Goal: Task Accomplishment & Management: Complete application form

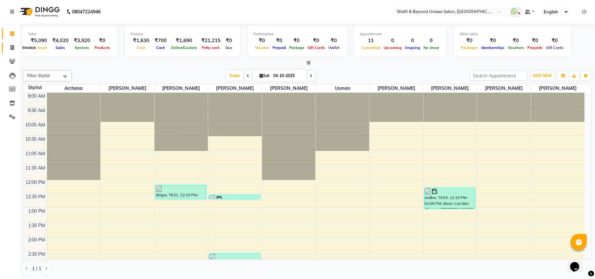
click at [12, 50] on span at bounding box center [12, 48] width 11 height 8
select select "3878"
select select "service"
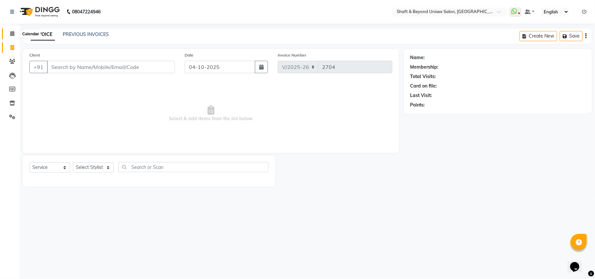
click at [12, 36] on icon at bounding box center [12, 33] width 4 height 5
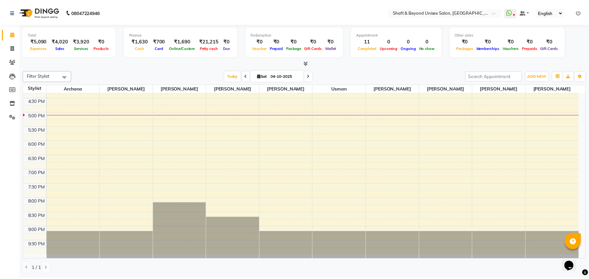
scroll to position [212, 0]
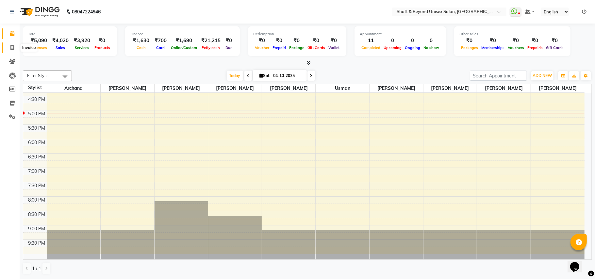
click at [11, 47] on icon at bounding box center [12, 47] width 4 height 5
select select "3878"
select select "service"
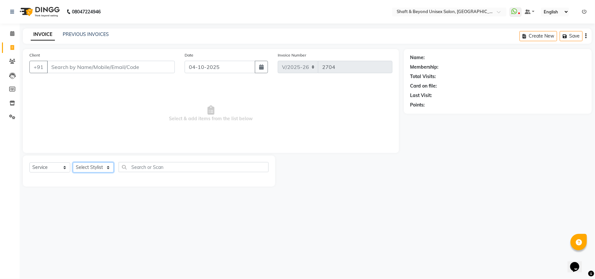
click at [94, 170] on select "Select Stylist Archana [PERSON_NAME] [PERSON_NAME] [PERSON_NAME] [PERSON_NAME] …" at bounding box center [93, 167] width 41 height 10
select select "34090"
click at [73, 162] on select "Select Stylist Archana [PERSON_NAME] [PERSON_NAME] [PERSON_NAME] [PERSON_NAME] …" at bounding box center [93, 167] width 41 height 10
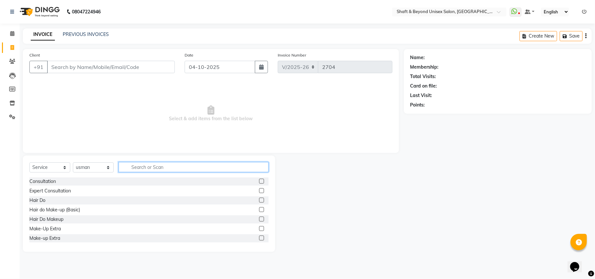
click at [137, 167] on input "text" at bounding box center [194, 167] width 150 height 10
type input "fibe"
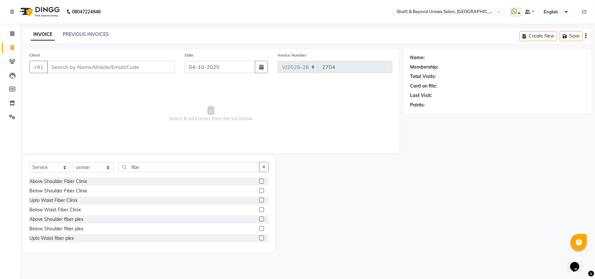
click at [259, 229] on label at bounding box center [261, 228] width 5 height 5
click at [259, 229] on input "checkbox" at bounding box center [261, 229] width 4 height 4
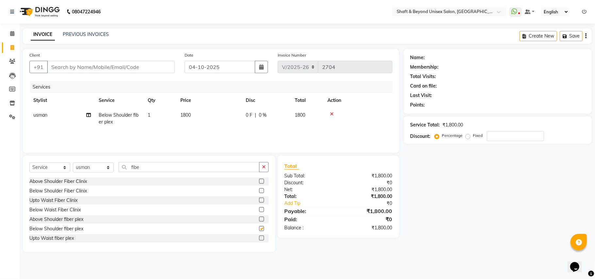
checkbox input "false"
click at [259, 191] on label at bounding box center [261, 190] width 5 height 5
click at [259, 191] on input "checkbox" at bounding box center [261, 191] width 4 height 4
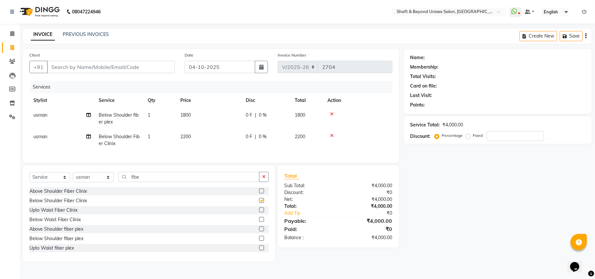
checkbox input "false"
click at [332, 112] on icon at bounding box center [332, 114] width 4 height 5
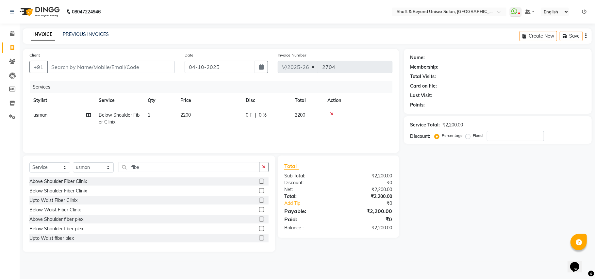
click at [331, 112] on icon at bounding box center [332, 114] width 4 height 5
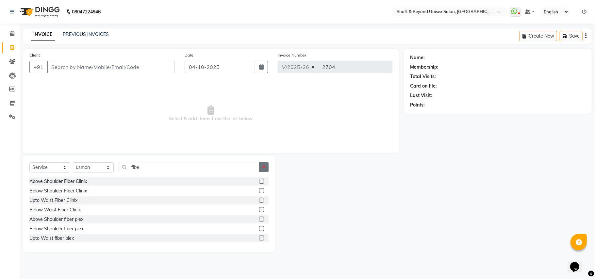
click at [264, 166] on icon "button" at bounding box center [264, 167] width 4 height 5
click at [85, 168] on select "Select Stylist Archana [PERSON_NAME] [PERSON_NAME] [PERSON_NAME] [PERSON_NAME] …" at bounding box center [93, 167] width 41 height 10
select select "88897"
click at [73, 162] on select "Select Stylist Archana [PERSON_NAME] [PERSON_NAME] [PERSON_NAME] [PERSON_NAME] …" at bounding box center [93, 167] width 41 height 10
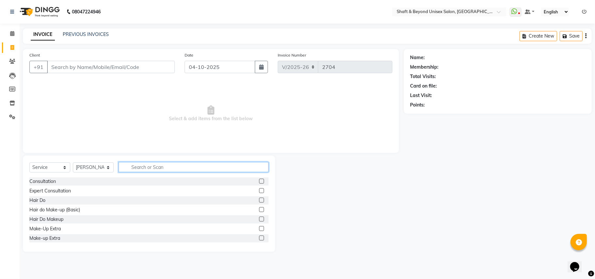
click at [148, 164] on input "text" at bounding box center [194, 167] width 150 height 10
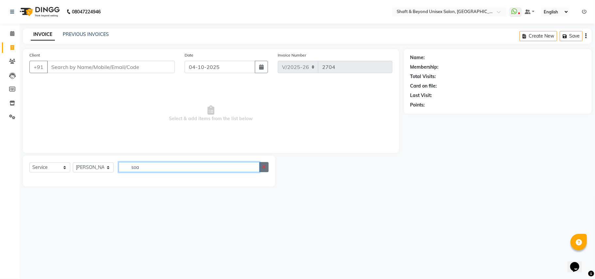
type input "soa"
click at [263, 167] on icon "button" at bounding box center [264, 167] width 4 height 5
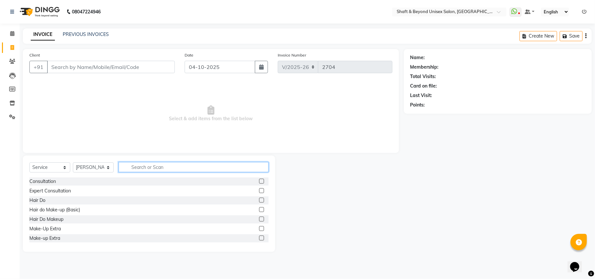
click at [234, 164] on input "text" at bounding box center [194, 167] width 150 height 10
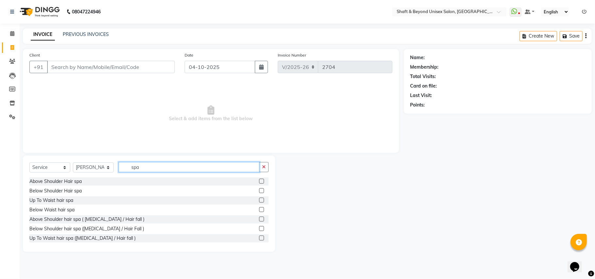
type input "spa"
click at [259, 228] on label at bounding box center [261, 228] width 5 height 5
click at [259, 228] on input "checkbox" at bounding box center [261, 229] width 4 height 4
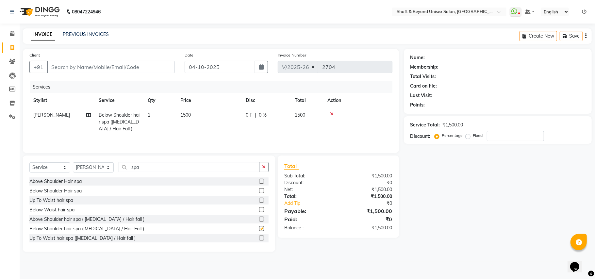
checkbox input "false"
click at [129, 67] on input "Client" at bounding box center [111, 67] width 128 height 12
type input "9"
type input "0"
type input "9004551250"
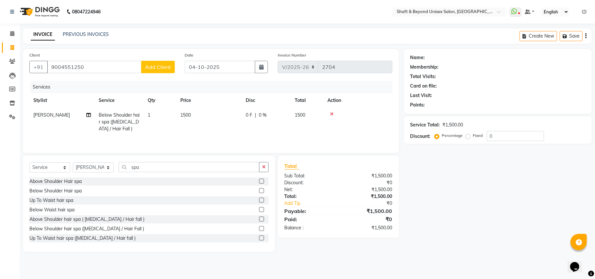
click at [153, 67] on span "Add Client" at bounding box center [158, 67] width 26 height 7
select select "22"
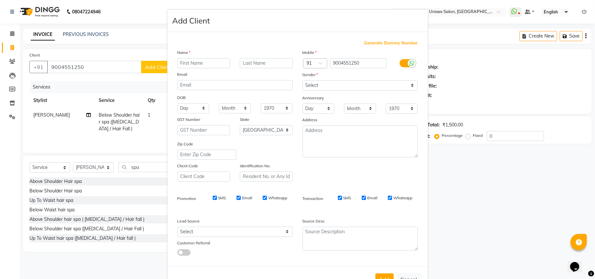
click at [216, 61] on input "text" at bounding box center [203, 63] width 53 height 10
type input "bhumika"
click at [305, 84] on select "Select [DEMOGRAPHIC_DATA] [DEMOGRAPHIC_DATA] Other Prefer Not To Say" at bounding box center [360, 85] width 115 height 10
select select "[DEMOGRAPHIC_DATA]"
click at [303, 80] on select "Select [DEMOGRAPHIC_DATA] [DEMOGRAPHIC_DATA] Other Prefer Not To Say" at bounding box center [360, 85] width 115 height 10
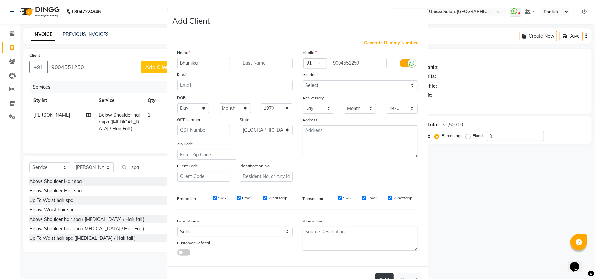
click at [386, 276] on button "Add" at bounding box center [385, 280] width 18 height 12
type input "90******50"
select select
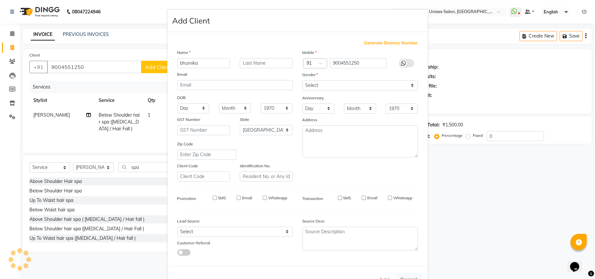
select select "null"
select select
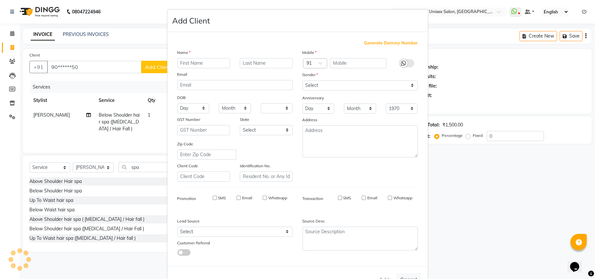
checkbox input "false"
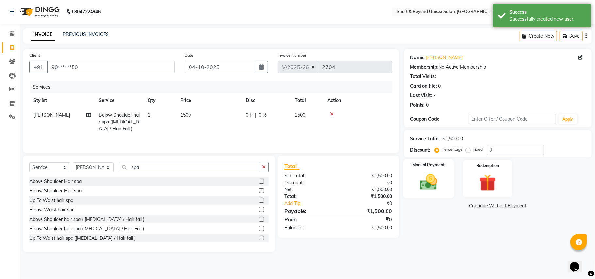
click at [428, 180] on img at bounding box center [428, 182] width 28 height 20
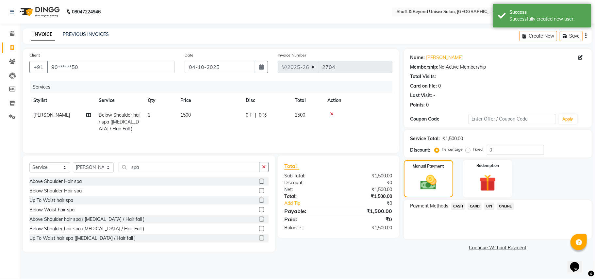
click at [488, 206] on span "UPI" at bounding box center [489, 207] width 10 height 8
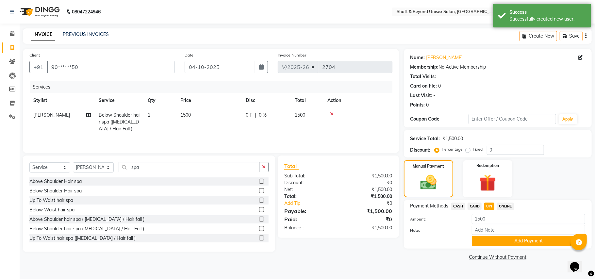
click at [503, 205] on span "ONLINE" at bounding box center [505, 207] width 17 height 8
click at [508, 244] on button "Add Payment" at bounding box center [528, 241] width 113 height 10
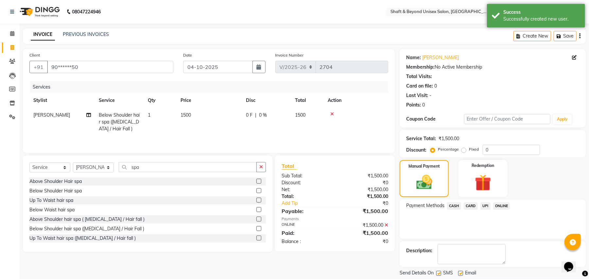
scroll to position [20, 0]
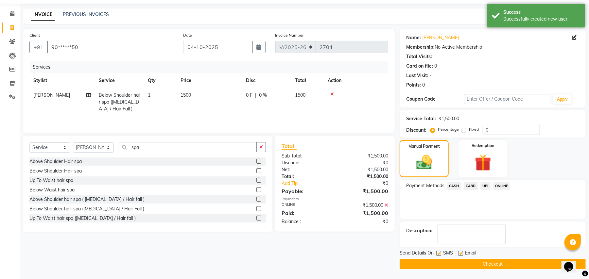
click at [499, 262] on button "Checkout" at bounding box center [492, 264] width 186 height 10
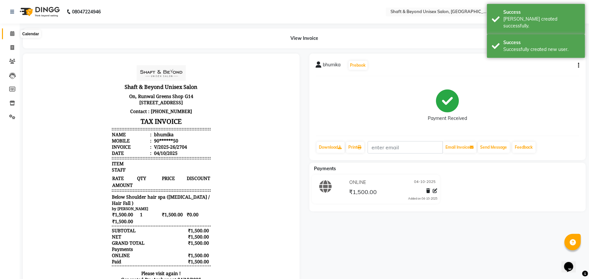
click at [12, 34] on icon at bounding box center [12, 33] width 4 height 5
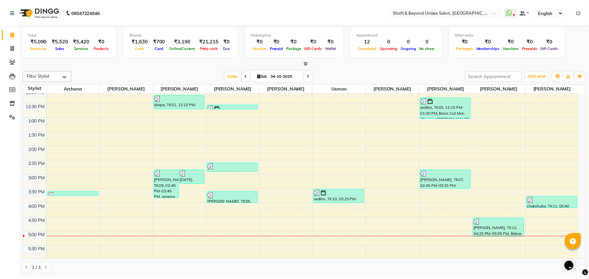
scroll to position [87, 0]
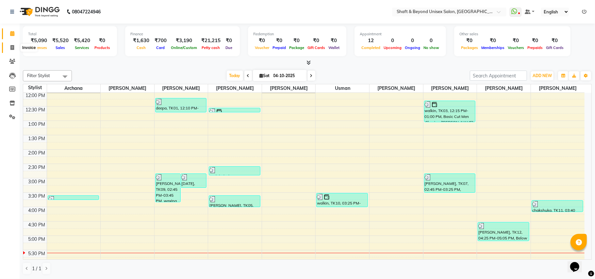
click at [12, 46] on icon at bounding box center [12, 47] width 4 height 5
select select "service"
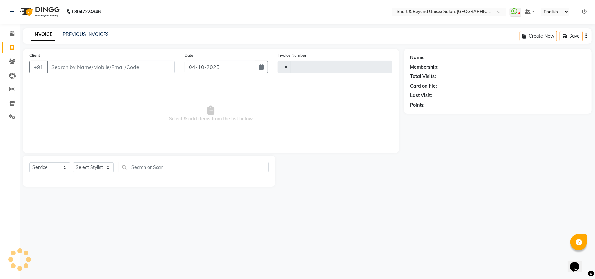
type input "2705"
select select "3878"
click at [63, 67] on input "Client" at bounding box center [111, 67] width 128 height 12
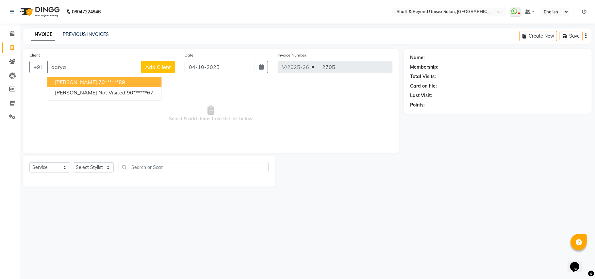
click at [109, 82] on ngb-highlight "70******89" at bounding box center [111, 82] width 27 height 7
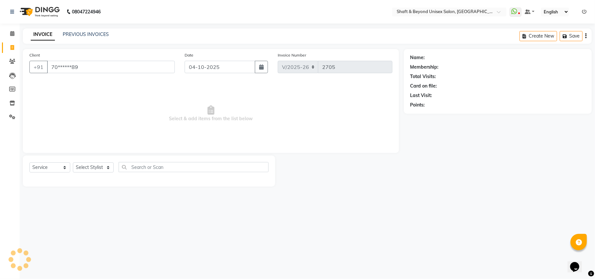
type input "70******89"
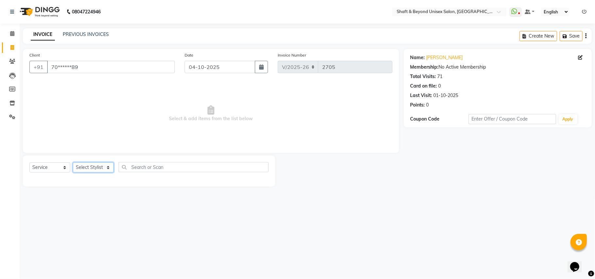
click at [81, 166] on select "Select Stylist Archana [PERSON_NAME] [PERSON_NAME] [PERSON_NAME] [PERSON_NAME] …" at bounding box center [93, 167] width 41 height 10
select select "88897"
click at [73, 162] on select "Select Stylist Archana [PERSON_NAME] [PERSON_NAME] [PERSON_NAME] [PERSON_NAME] …" at bounding box center [93, 167] width 41 height 10
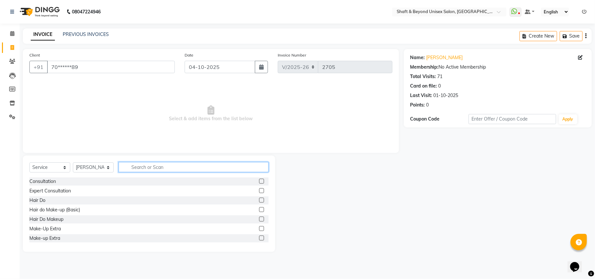
click at [135, 165] on input "text" at bounding box center [194, 167] width 150 height 10
type input "wash"
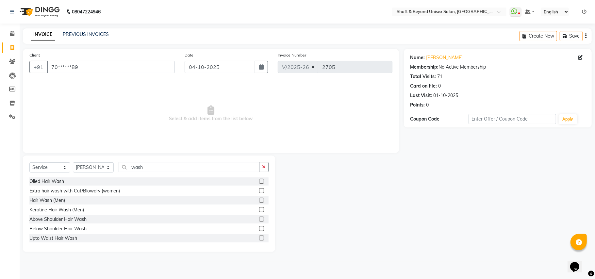
click at [259, 228] on label at bounding box center [261, 228] width 5 height 5
click at [259, 228] on input "checkbox" at bounding box center [261, 229] width 4 height 4
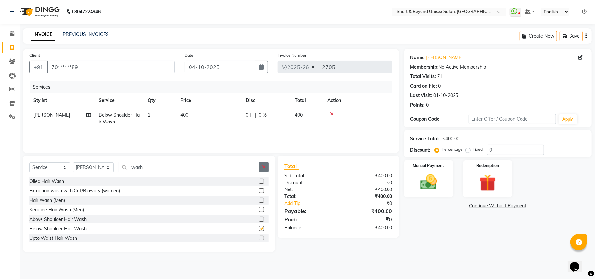
checkbox input "false"
click at [263, 167] on icon "button" at bounding box center [264, 167] width 4 height 5
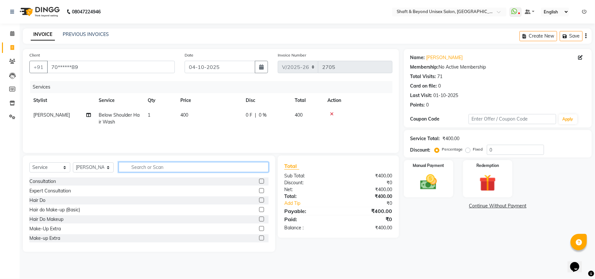
click at [222, 167] on input "text" at bounding box center [194, 167] width 150 height 10
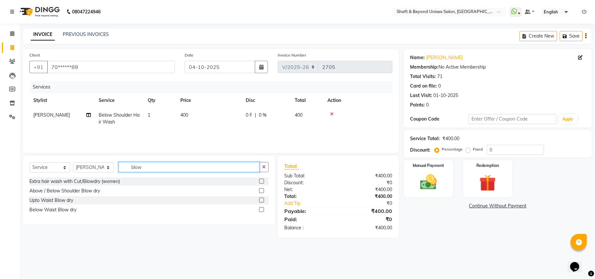
type input "blow"
click at [260, 190] on label at bounding box center [261, 190] width 5 height 5
click at [260, 190] on input "checkbox" at bounding box center [261, 191] width 4 height 4
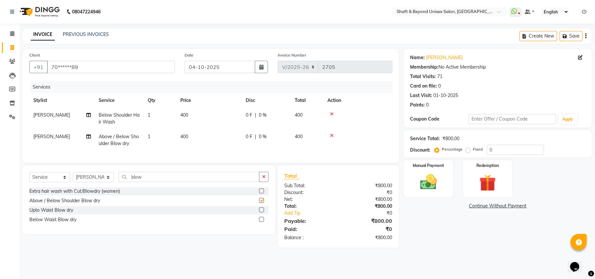
checkbox input "false"
click at [494, 149] on input "0" at bounding box center [515, 150] width 57 height 10
type input "025"
click at [432, 185] on img at bounding box center [428, 182] width 28 height 20
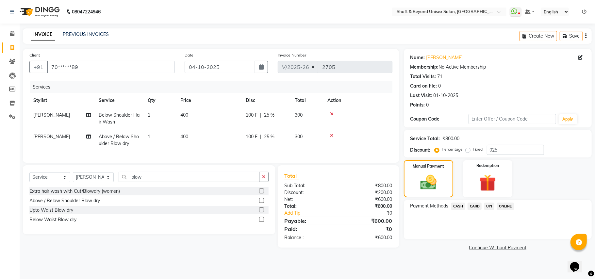
click at [489, 207] on span "UPI" at bounding box center [489, 207] width 10 height 8
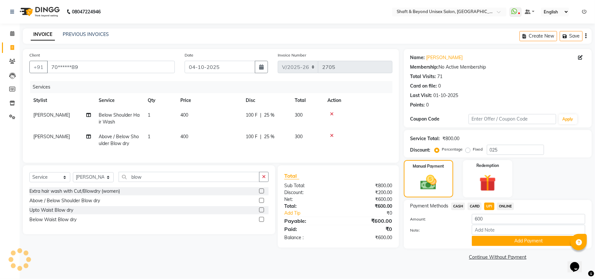
click at [507, 206] on span "ONLINE" at bounding box center [505, 207] width 17 height 8
click at [513, 239] on button "Add Payment" at bounding box center [528, 241] width 113 height 10
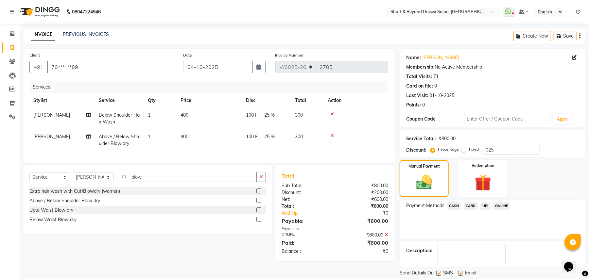
scroll to position [20, 0]
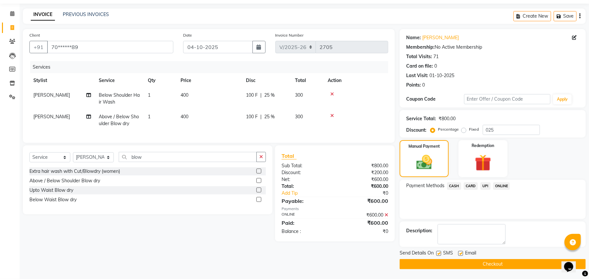
click at [493, 263] on button "Checkout" at bounding box center [492, 264] width 186 height 10
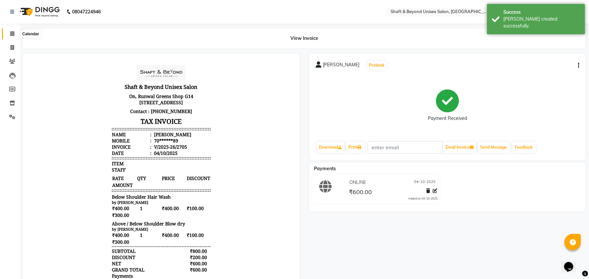
click at [12, 35] on icon at bounding box center [12, 33] width 4 height 5
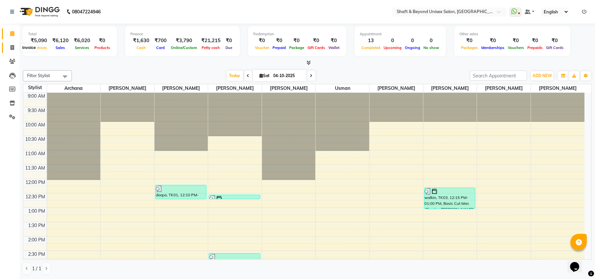
click at [10, 47] on icon at bounding box center [12, 47] width 4 height 5
select select "service"
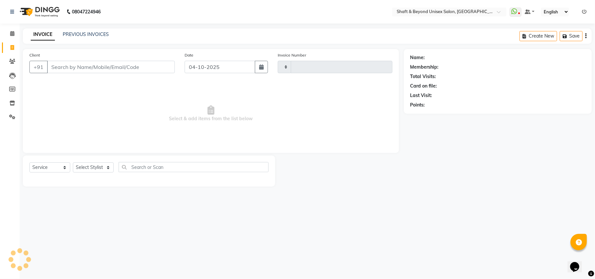
type input "2706"
select select "3878"
click at [89, 169] on select "Select Stylist" at bounding box center [93, 167] width 41 height 10
click at [93, 166] on select "Select Stylist Archana [PERSON_NAME] [PERSON_NAME] [PERSON_NAME] [PERSON_NAME] …" at bounding box center [93, 167] width 41 height 10
click at [93, 165] on select "Select Stylist Archana [PERSON_NAME] [PERSON_NAME] [PERSON_NAME] [PERSON_NAME] …" at bounding box center [93, 167] width 41 height 10
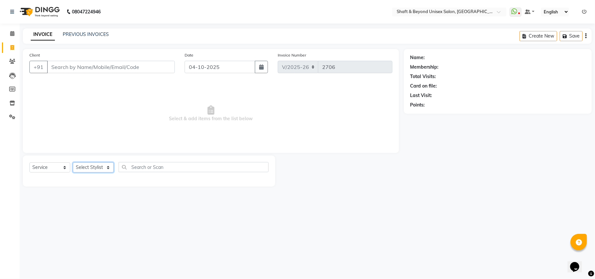
select select "66753"
click at [73, 162] on select "Select Stylist Archana [PERSON_NAME] [PERSON_NAME] [PERSON_NAME] [PERSON_NAME] …" at bounding box center [93, 167] width 41 height 10
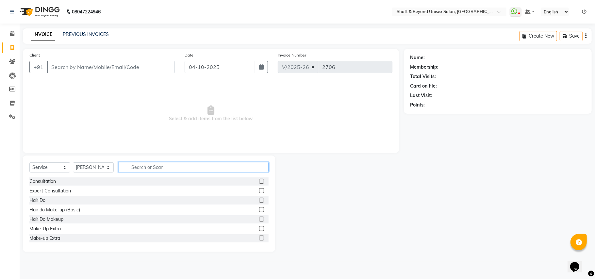
click at [136, 169] on input "text" at bounding box center [194, 167] width 150 height 10
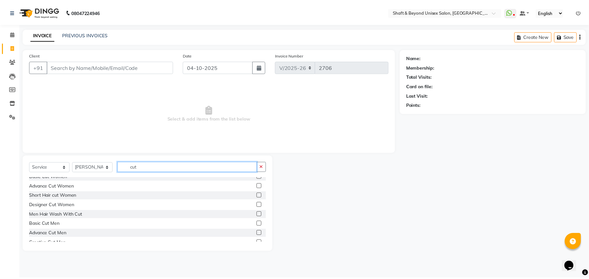
scroll to position [43, 0]
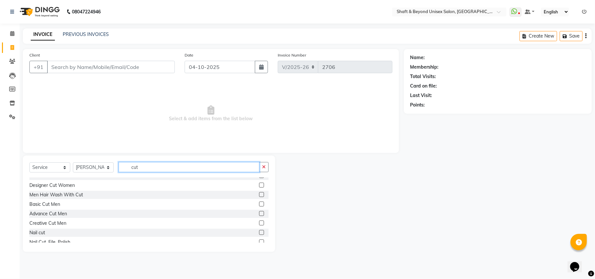
type input "cut"
click at [259, 204] on label at bounding box center [261, 204] width 5 height 5
click at [259, 204] on input "checkbox" at bounding box center [261, 204] width 4 height 4
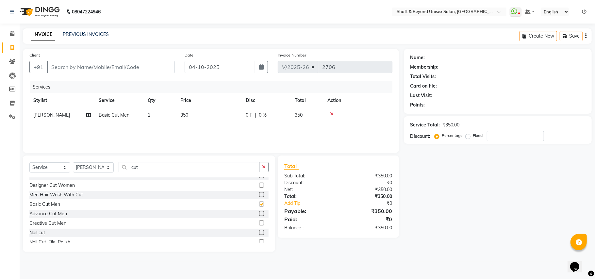
checkbox input "false"
click at [132, 66] on input "Client" at bounding box center [111, 67] width 128 height 12
click at [128, 66] on input "Client" at bounding box center [111, 67] width 128 height 12
type input "9"
type input "0"
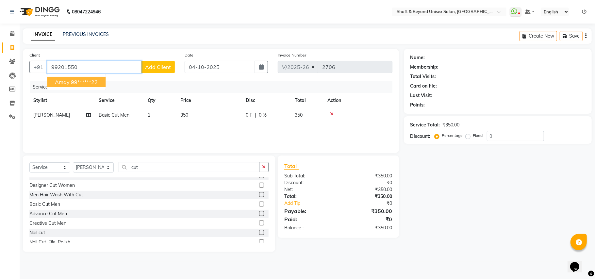
click at [84, 82] on ngb-highlight "99******22" at bounding box center [84, 82] width 27 height 7
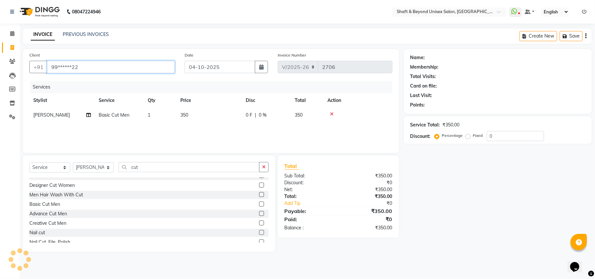
type input "99******22"
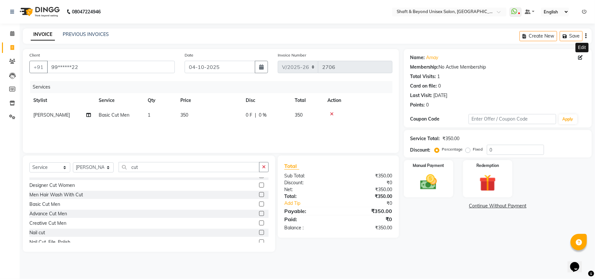
click at [582, 56] on icon at bounding box center [580, 57] width 5 height 5
select select "22"
select select "[DEMOGRAPHIC_DATA]"
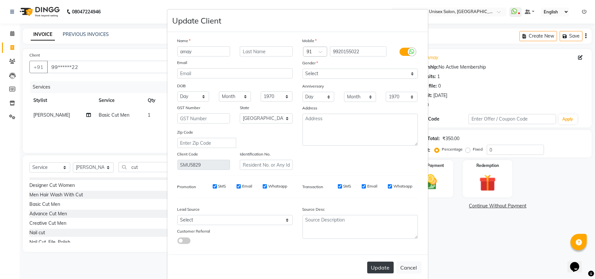
click at [379, 266] on button "Update" at bounding box center [380, 268] width 26 height 12
select select
select select "null"
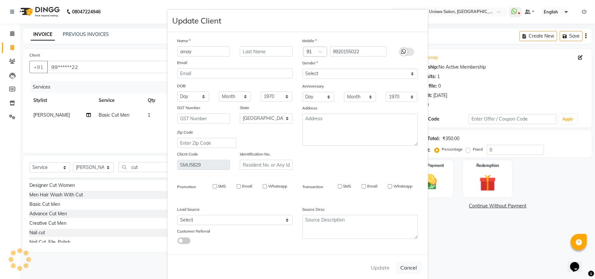
select select
checkbox input "false"
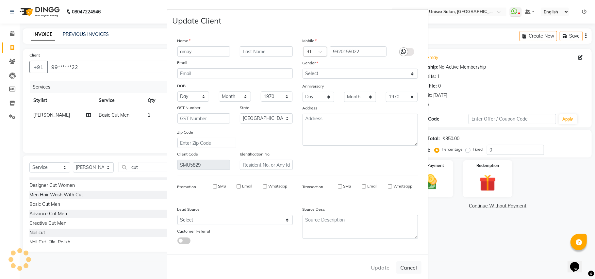
checkbox input "false"
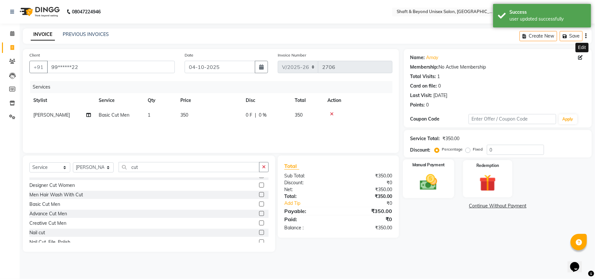
click at [420, 184] on img at bounding box center [428, 182] width 28 height 20
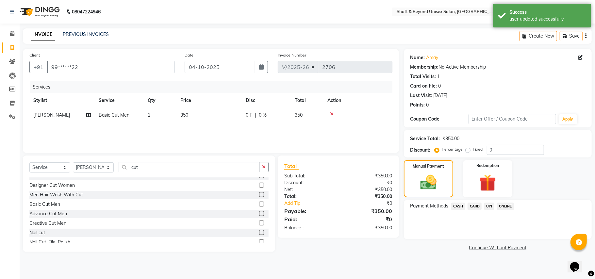
click at [272, 117] on div "0 F | 0 %" at bounding box center [266, 115] width 41 height 7
select select "66753"
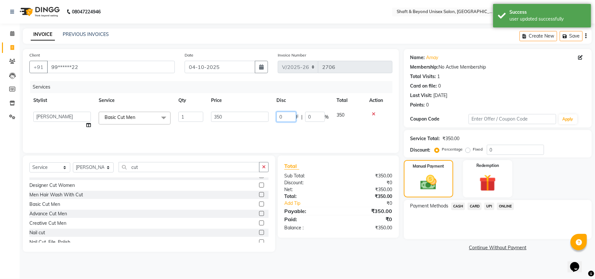
click at [284, 115] on input "0" at bounding box center [286, 117] width 20 height 10
type input "100"
click at [284, 127] on div "Services Stylist Service Qty Price Disc Total Action Archana [PERSON_NAME] [PER…" at bounding box center [210, 113] width 363 height 65
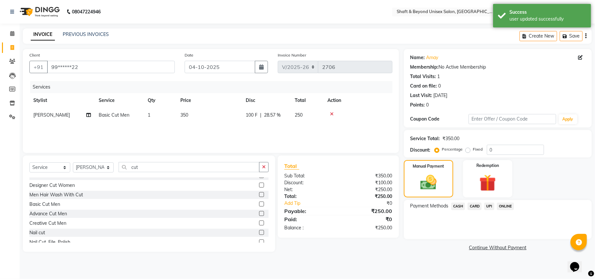
click at [491, 206] on span "UPI" at bounding box center [489, 207] width 10 height 8
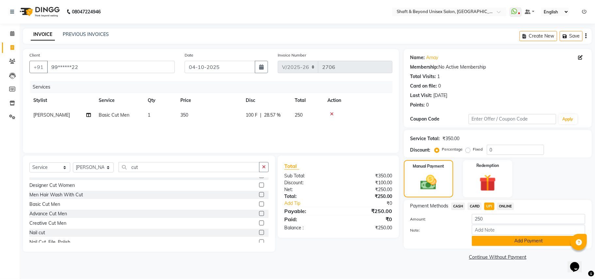
click at [492, 242] on button "Add Payment" at bounding box center [528, 241] width 113 height 10
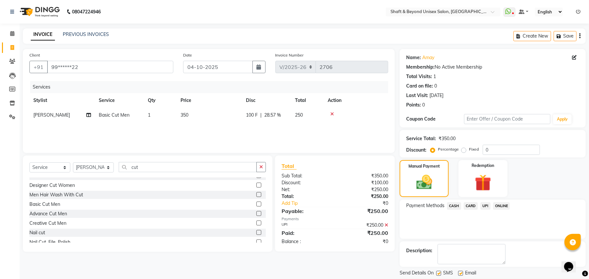
scroll to position [20, 0]
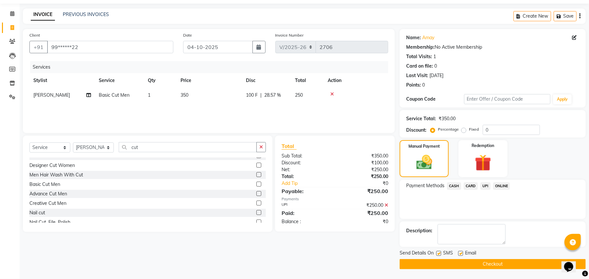
click at [488, 263] on button "Checkout" at bounding box center [492, 264] width 186 height 10
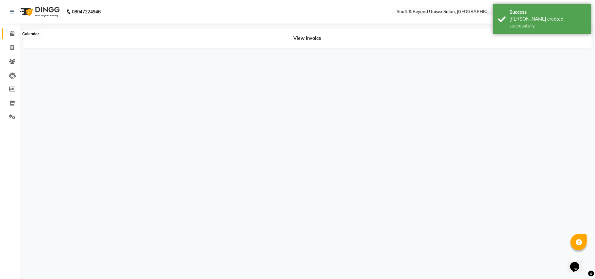
click at [11, 34] on icon at bounding box center [12, 33] width 4 height 5
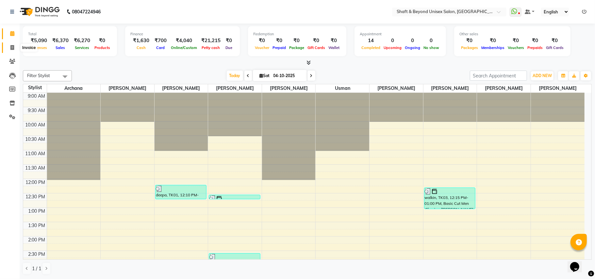
click at [13, 47] on icon at bounding box center [12, 47] width 4 height 5
select select "service"
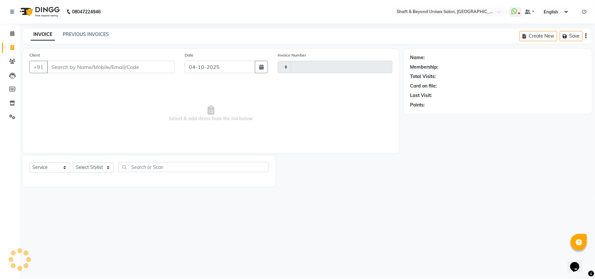
type input "2707"
select select "3878"
click at [96, 169] on select "Select Stylist Archana [PERSON_NAME] [PERSON_NAME] [PERSON_NAME] [PERSON_NAME] …" at bounding box center [93, 167] width 41 height 10
select select "34482"
click at [73, 162] on select "Select Stylist Archana [PERSON_NAME] [PERSON_NAME] [PERSON_NAME] [PERSON_NAME] …" at bounding box center [93, 167] width 41 height 10
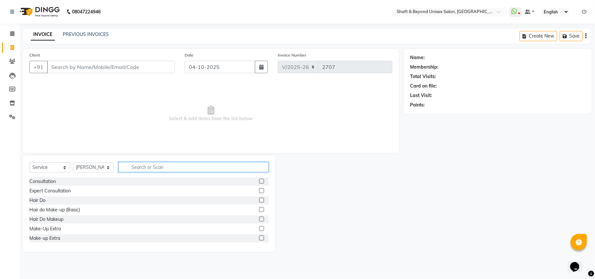
click at [138, 168] on input "text" at bounding box center [194, 167] width 150 height 10
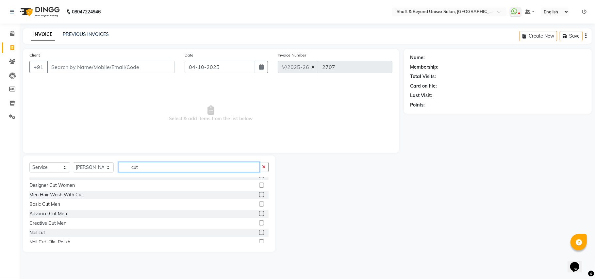
scroll to position [48, 0]
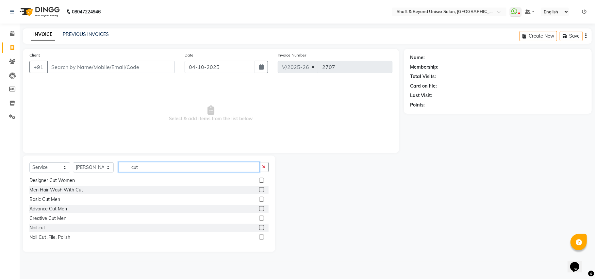
type input "cut"
click at [259, 200] on label at bounding box center [261, 199] width 5 height 5
click at [259, 200] on input "checkbox" at bounding box center [261, 199] width 4 height 4
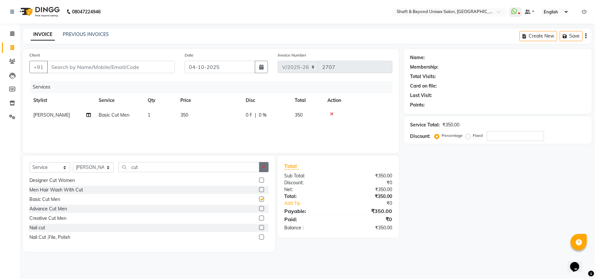
checkbox input "false"
click at [265, 166] on icon "button" at bounding box center [264, 167] width 4 height 5
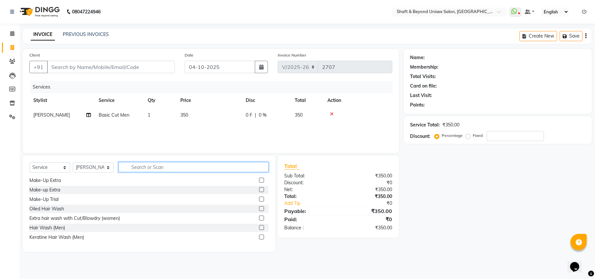
scroll to position [257, 0]
click at [240, 166] on input "text" at bounding box center [194, 167] width 150 height 10
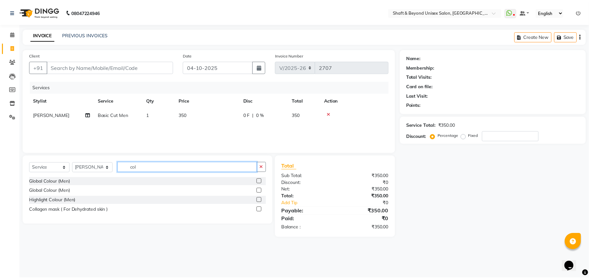
scroll to position [0, 0]
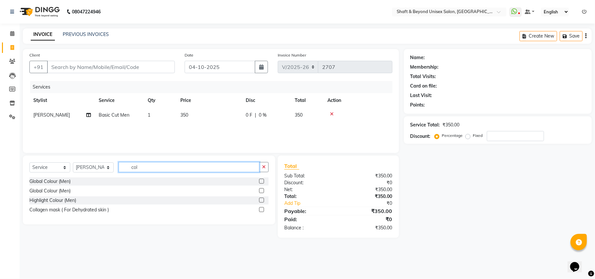
type input "col"
click at [262, 181] on label at bounding box center [261, 181] width 5 height 5
click at [262, 181] on input "checkbox" at bounding box center [261, 181] width 4 height 4
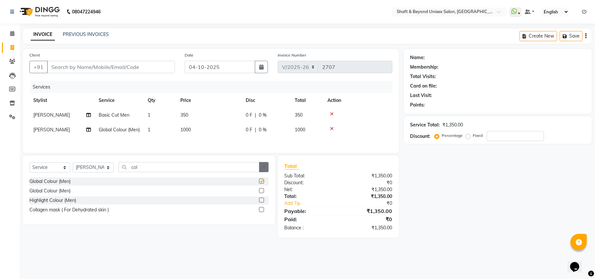
checkbox input "false"
click at [263, 169] on icon "button" at bounding box center [264, 167] width 4 height 5
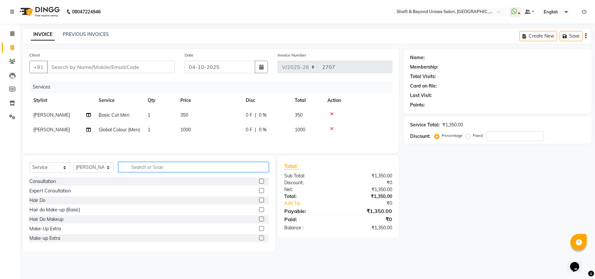
click at [240, 172] on input "text" at bounding box center [194, 167] width 150 height 10
type input "bea"
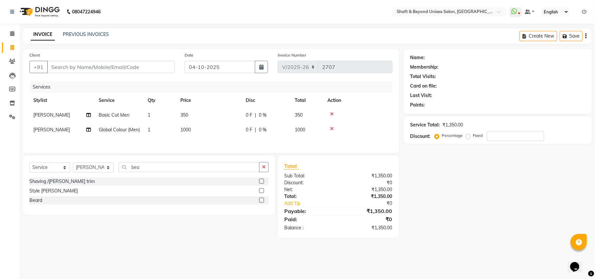
click at [262, 184] on label at bounding box center [261, 181] width 5 height 5
click at [262, 184] on input "checkbox" at bounding box center [261, 181] width 4 height 4
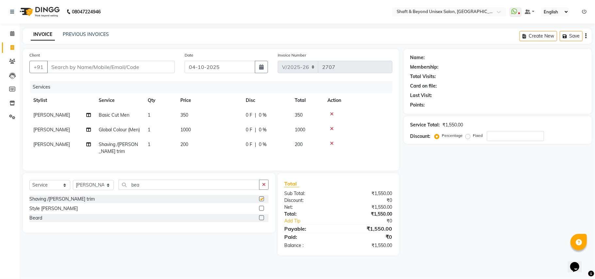
checkbox input "false"
click at [259, 190] on button "button" at bounding box center [263, 185] width 9 height 10
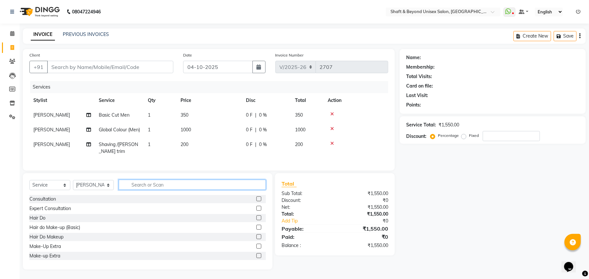
click at [236, 190] on input "text" at bounding box center [192, 185] width 147 height 10
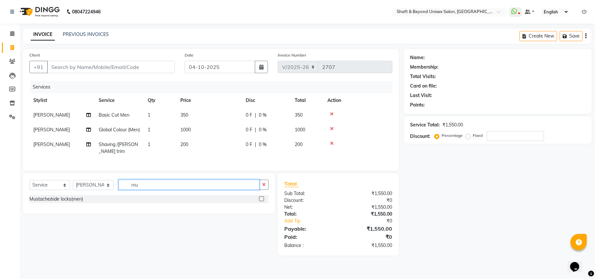
type input "mu"
click at [261, 201] on label at bounding box center [261, 198] width 5 height 5
click at [261, 201] on input "checkbox" at bounding box center [261, 199] width 4 height 4
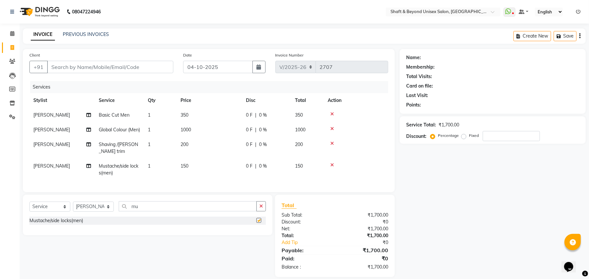
checkbox input "false"
click at [205, 179] on td "150" at bounding box center [208, 170] width 65 height 22
select select "34482"
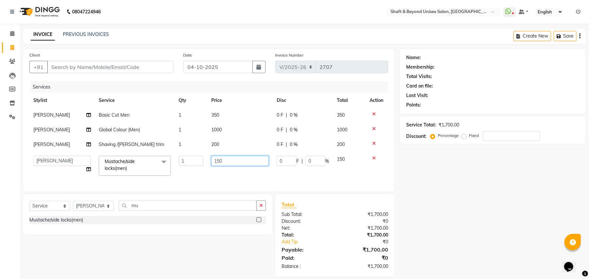
click at [233, 159] on input "150" at bounding box center [240, 161] width 58 height 10
type input "1"
type input "200"
click at [242, 177] on tr "Archana [PERSON_NAME] [PERSON_NAME] [PERSON_NAME] Rakhi [PERSON_NAME] [PERSON_N…" at bounding box center [208, 166] width 359 height 28
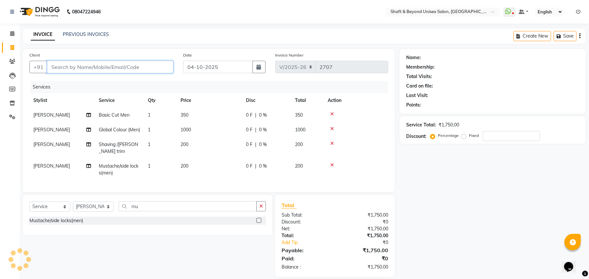
click at [96, 64] on input "Client" at bounding box center [110, 67] width 126 height 12
type input "7"
type input "0"
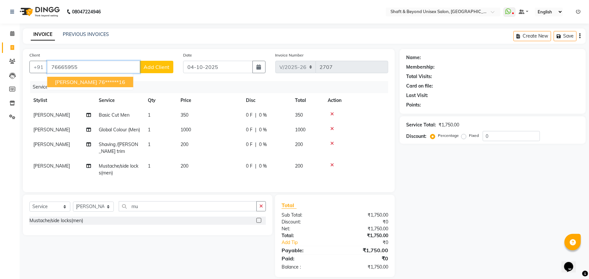
click at [98, 81] on ngb-highlight "76******16" at bounding box center [111, 82] width 27 height 7
type input "76******16"
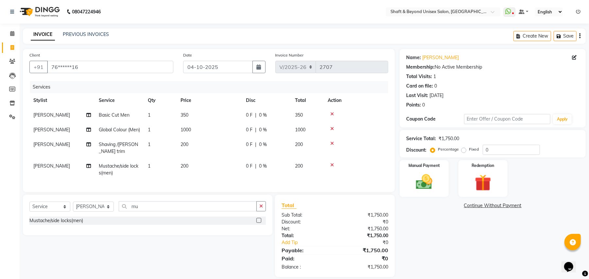
click at [254, 115] on div "0 F | 0 %" at bounding box center [266, 115] width 41 height 7
select select "34482"
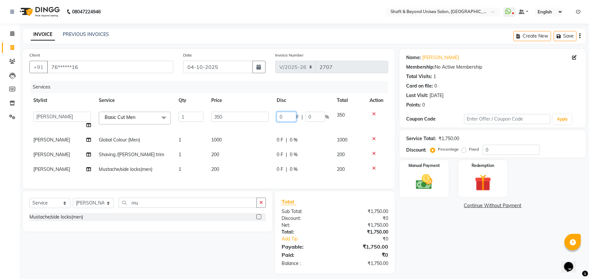
click at [283, 116] on input "0" at bounding box center [286, 117] width 20 height 10
type input "100"
click at [281, 122] on input "100" at bounding box center [286, 117] width 20 height 10
click at [281, 127] on tbody "Archana [PERSON_NAME] [PERSON_NAME] [PERSON_NAME] Rakhi [PERSON_NAME] [PERSON_N…" at bounding box center [208, 142] width 359 height 69
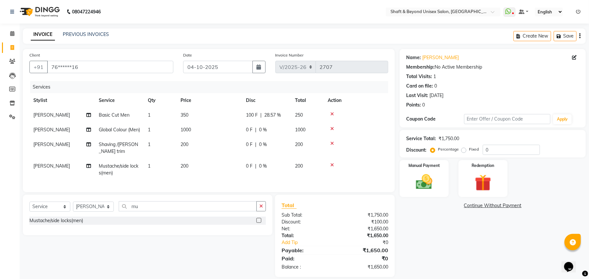
scroll to position [21, 0]
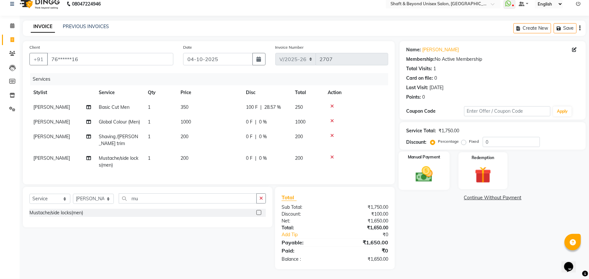
click at [422, 164] on img at bounding box center [424, 174] width 28 height 20
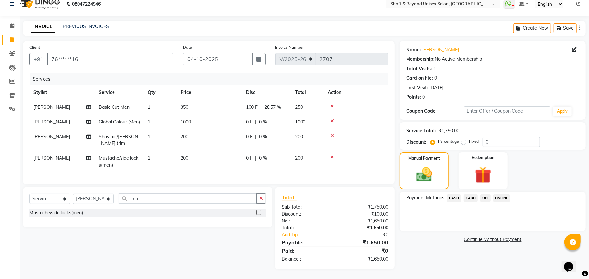
click at [497, 194] on span "ONLINE" at bounding box center [501, 198] width 17 height 8
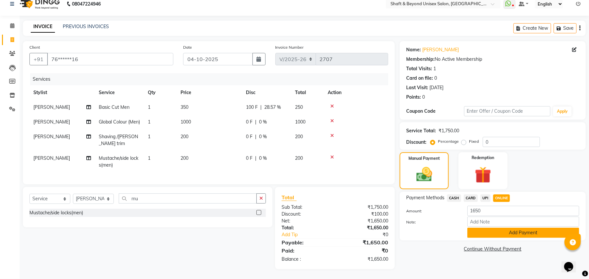
click at [509, 228] on button "Add Payment" at bounding box center [523, 233] width 112 height 10
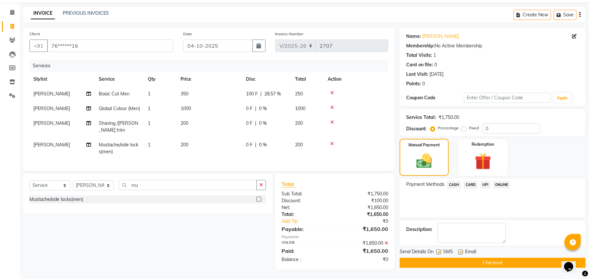
scroll to position [35, 0]
click at [496, 258] on button "Checkout" at bounding box center [492, 263] width 186 height 10
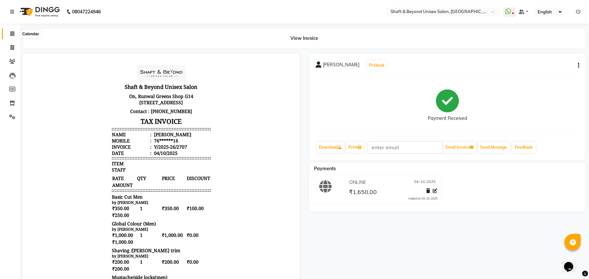
click at [11, 32] on icon at bounding box center [12, 33] width 4 height 5
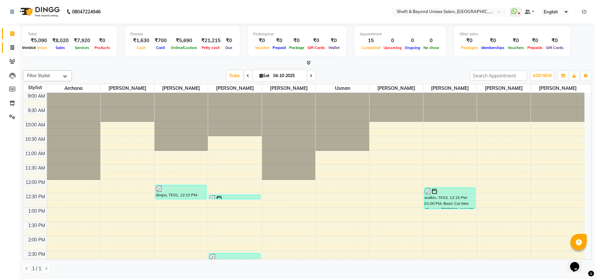
click at [10, 47] on icon at bounding box center [12, 47] width 4 height 5
select select "service"
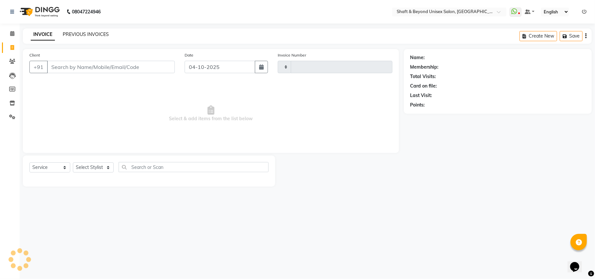
click at [84, 31] on link "PREVIOUS INVOICES" at bounding box center [86, 34] width 46 height 6
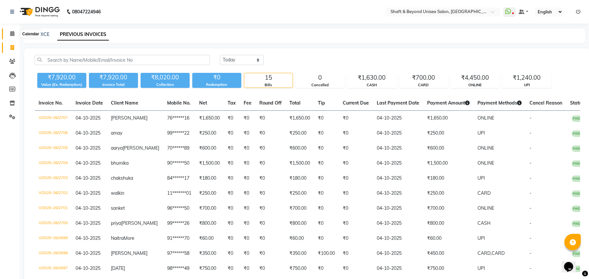
click at [13, 33] on icon at bounding box center [12, 33] width 4 height 5
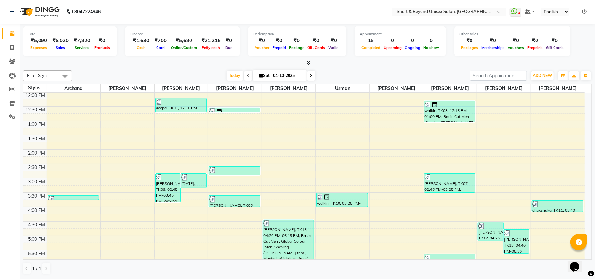
scroll to position [131, 0]
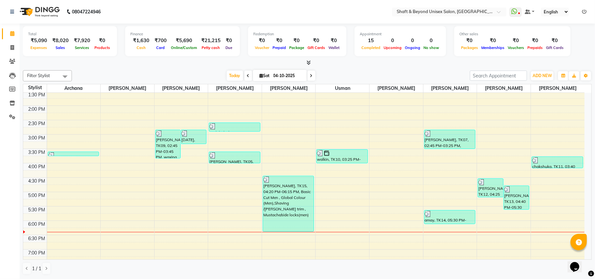
click at [260, 76] on icon at bounding box center [262, 76] width 4 height 4
select select "10"
select select "2025"
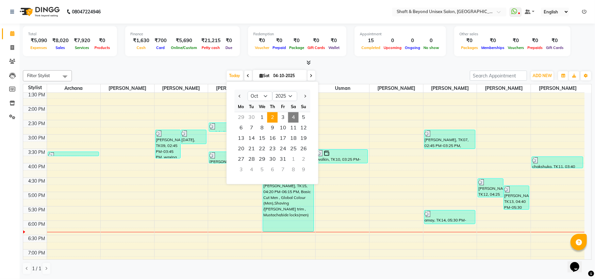
click at [270, 118] on span "2" at bounding box center [272, 117] width 10 height 10
type input "02-10-2025"
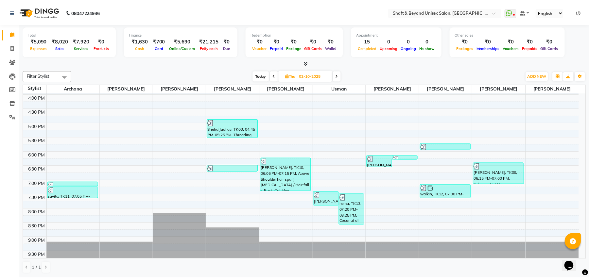
scroll to position [212, 0]
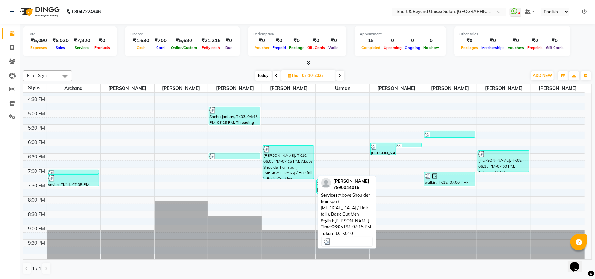
click at [285, 165] on div "[PERSON_NAME], TK10, 06:05 PM-07:15 PM, Above Shoulder hair spa ( [MEDICAL_DATA…" at bounding box center [288, 162] width 51 height 33
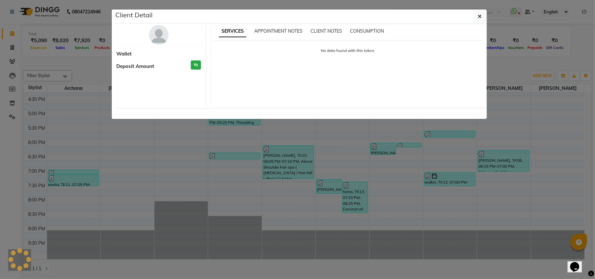
select select "3"
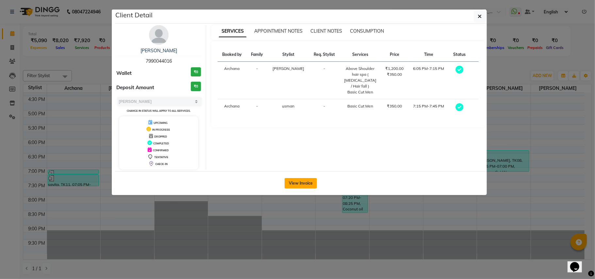
click at [311, 183] on button "View Invoice" at bounding box center [301, 183] width 32 height 10
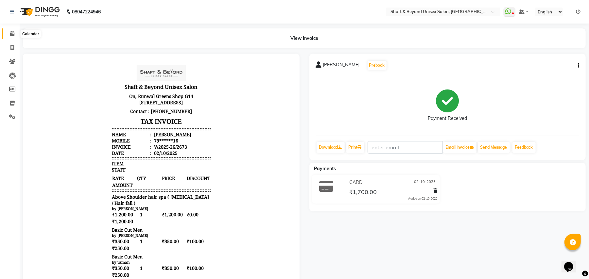
click at [13, 35] on icon at bounding box center [12, 33] width 4 height 5
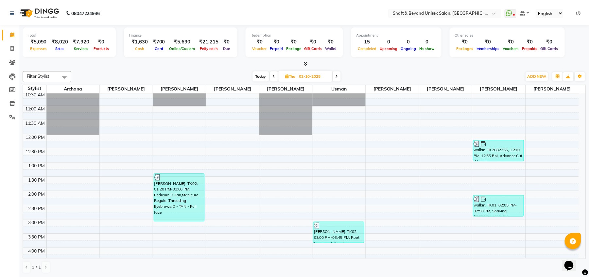
scroll to position [43, 0]
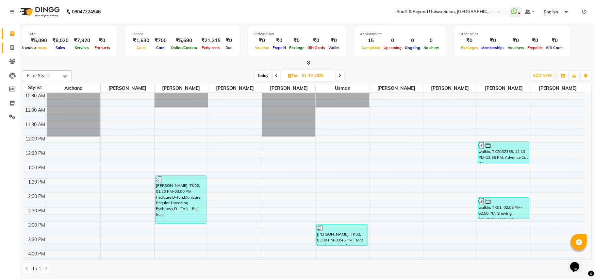
click at [12, 45] on icon at bounding box center [12, 47] width 4 height 5
select select "3878"
select select "service"
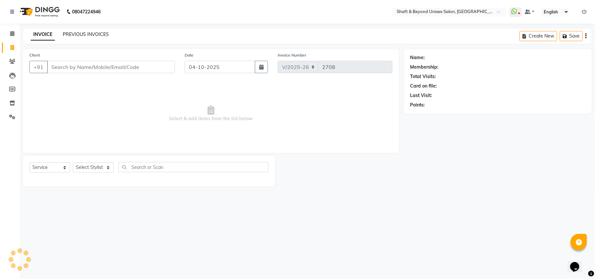
click at [74, 34] on link "PREVIOUS INVOICES" at bounding box center [86, 34] width 46 height 6
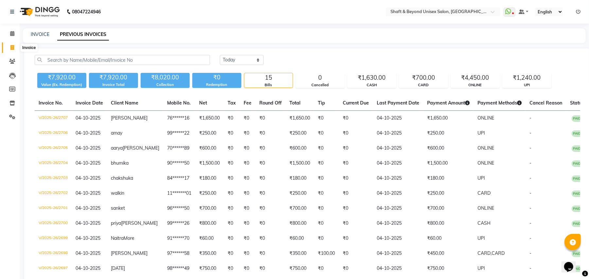
click at [13, 48] on icon at bounding box center [12, 47] width 4 height 5
select select "service"
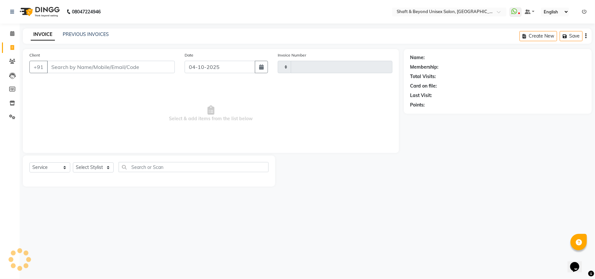
type input "2708"
select select "3878"
click at [80, 63] on input "Client" at bounding box center [111, 67] width 128 height 12
click at [88, 64] on input "Client" at bounding box center [111, 67] width 128 height 12
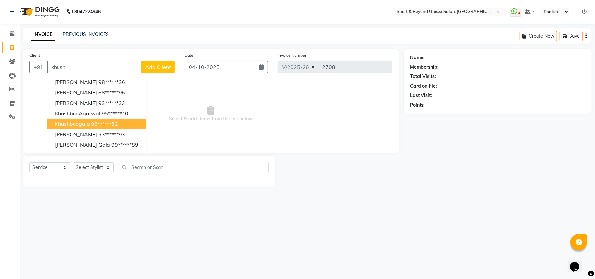
click at [101, 122] on ngb-highlight "98******52" at bounding box center [104, 124] width 27 height 7
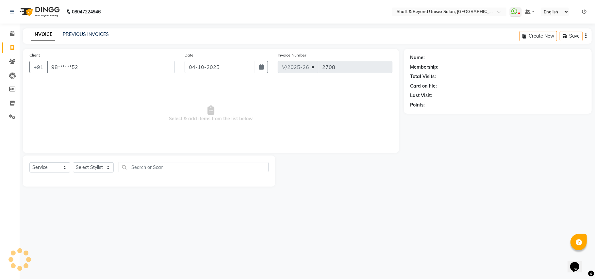
type input "98******52"
click at [90, 169] on select "Select Stylist Archana [PERSON_NAME] [PERSON_NAME] [PERSON_NAME] [PERSON_NAME] …" at bounding box center [93, 167] width 41 height 10
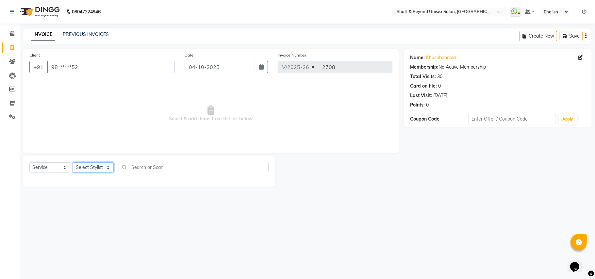
select select "19079"
click at [73, 162] on select "Select Stylist Archana [PERSON_NAME] [PERSON_NAME] [PERSON_NAME] [PERSON_NAME] …" at bounding box center [93, 167] width 41 height 10
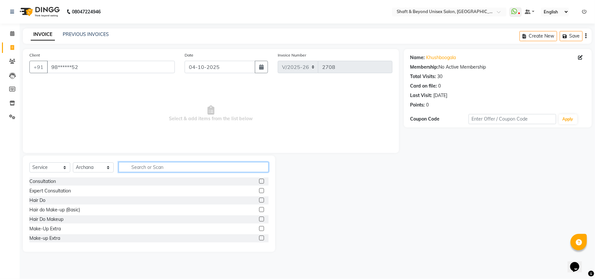
click at [145, 166] on input "text" at bounding box center [194, 167] width 150 height 10
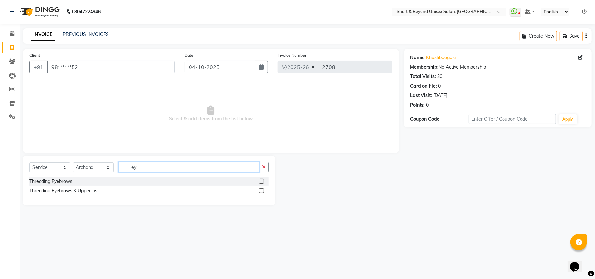
type input "ey"
click at [260, 192] on label at bounding box center [261, 190] width 5 height 5
click at [260, 192] on input "checkbox" at bounding box center [261, 191] width 4 height 4
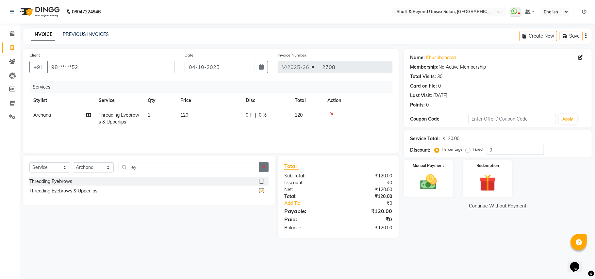
checkbox input "false"
click at [263, 167] on icon "button" at bounding box center [264, 167] width 4 height 5
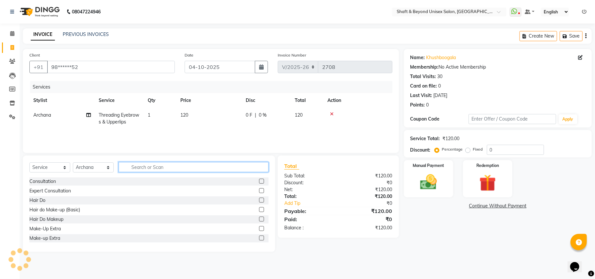
click at [236, 168] on input "text" at bounding box center [194, 167] width 150 height 10
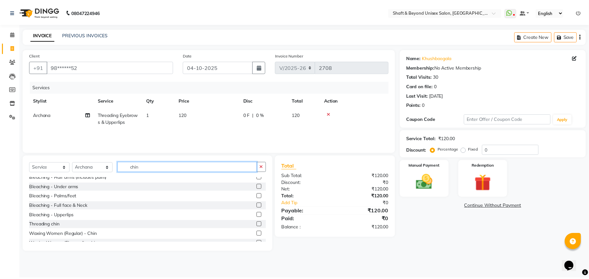
scroll to position [96, 0]
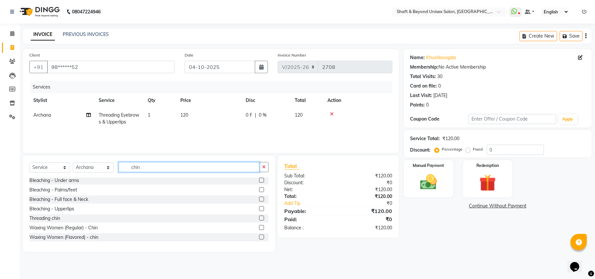
type input "chin"
click at [259, 218] on label at bounding box center [261, 218] width 5 height 5
click at [259, 218] on input "checkbox" at bounding box center [261, 218] width 4 height 4
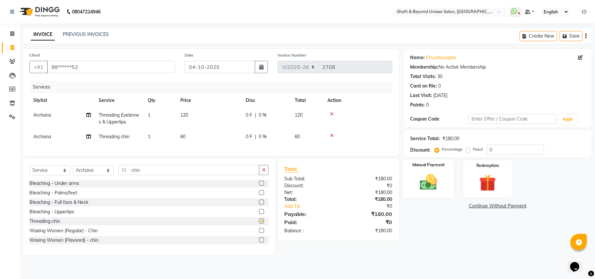
checkbox input "false"
click at [426, 181] on img at bounding box center [428, 182] width 28 height 20
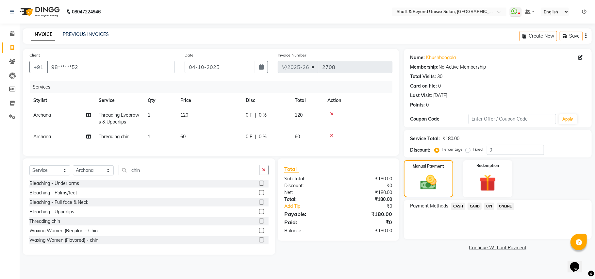
click at [488, 206] on span "UPI" at bounding box center [489, 207] width 10 height 8
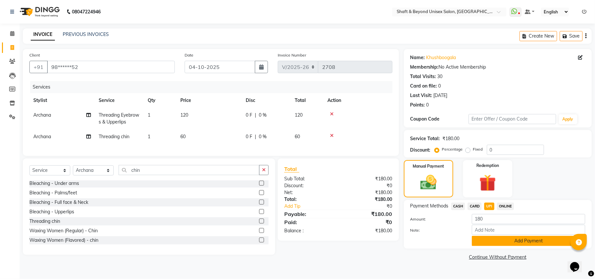
click at [496, 240] on button "Add Payment" at bounding box center [528, 241] width 113 height 10
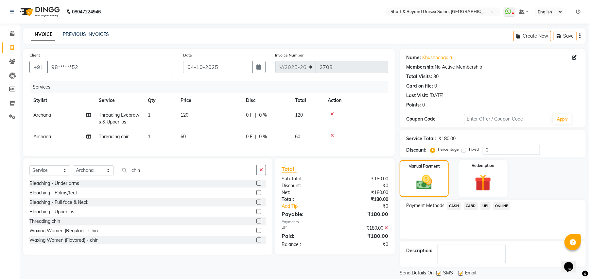
scroll to position [20, 0]
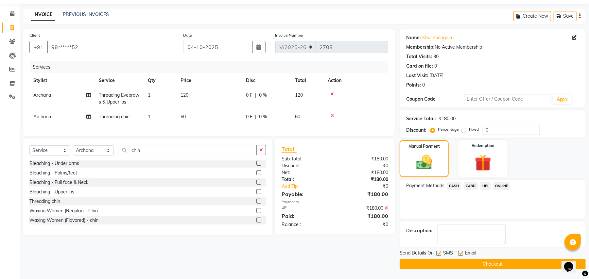
click at [495, 263] on button "Checkout" at bounding box center [492, 264] width 186 height 10
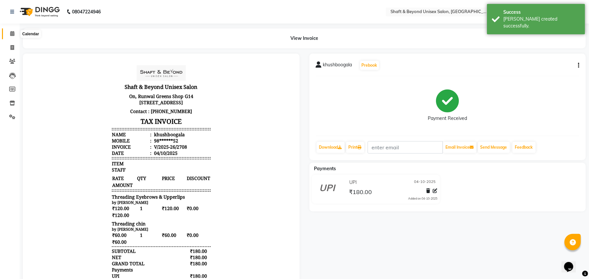
click at [12, 33] on icon at bounding box center [12, 33] width 4 height 5
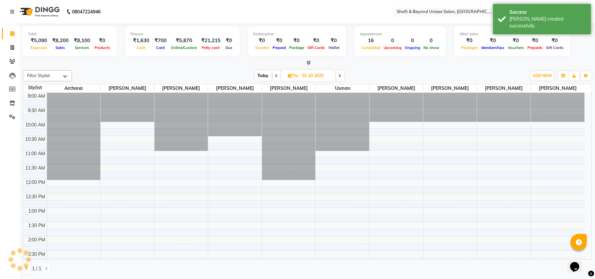
scroll to position [207, 0]
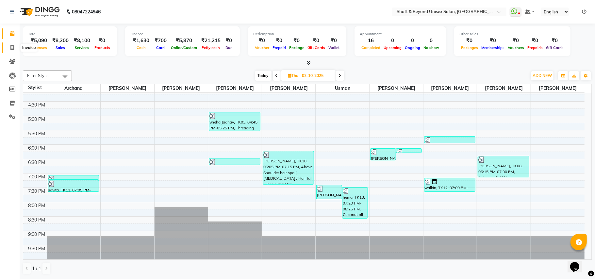
click at [13, 48] on icon at bounding box center [12, 47] width 4 height 5
select select "3878"
select select "service"
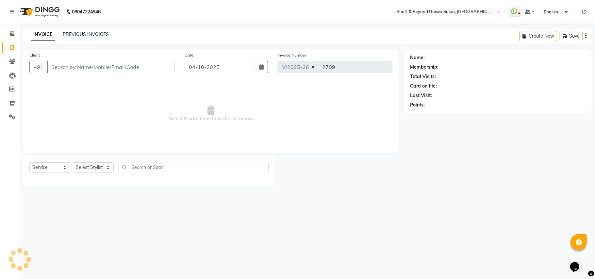
click at [67, 68] on input "Client" at bounding box center [111, 67] width 128 height 12
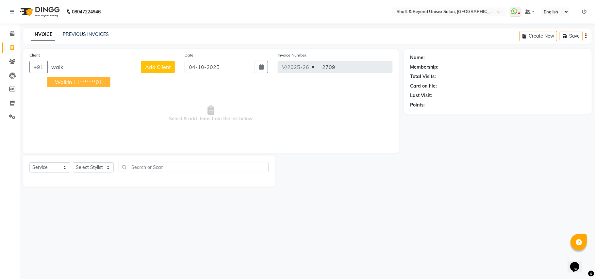
click at [86, 85] on button "walkin 11*******01" at bounding box center [78, 82] width 63 height 10
type input "11*******01"
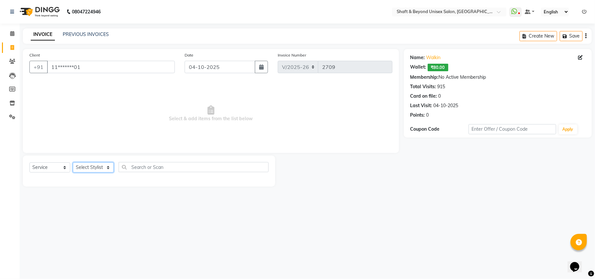
click at [86, 166] on select "Select Stylist Archana [PERSON_NAME] [PERSON_NAME] [PERSON_NAME] [PERSON_NAME] …" at bounding box center [93, 167] width 41 height 10
select select "66753"
click at [73, 162] on select "Select Stylist Archana [PERSON_NAME] [PERSON_NAME] [PERSON_NAME] [PERSON_NAME] …" at bounding box center [93, 167] width 41 height 10
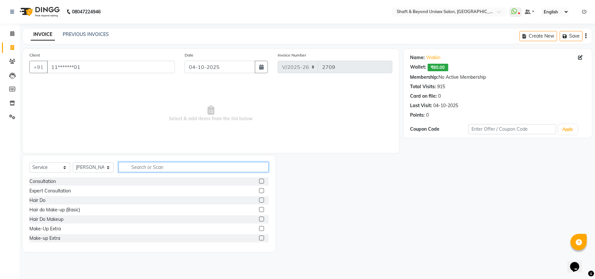
click at [131, 168] on input "text" at bounding box center [194, 167] width 150 height 10
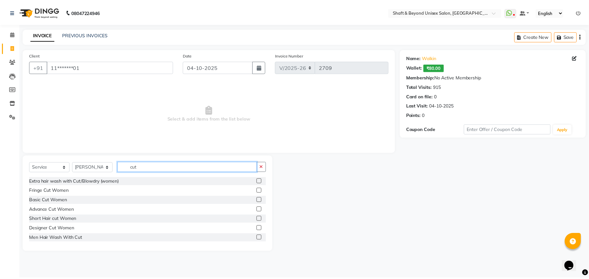
scroll to position [43, 0]
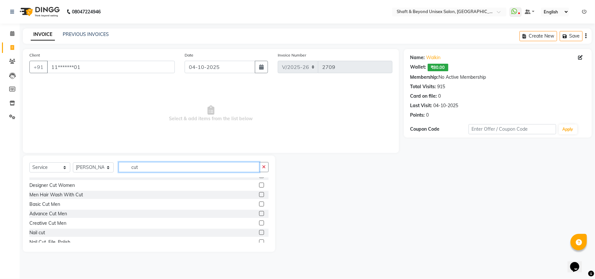
type input "cut"
click at [259, 204] on label at bounding box center [261, 204] width 5 height 5
click at [259, 204] on input "checkbox" at bounding box center [261, 204] width 4 height 4
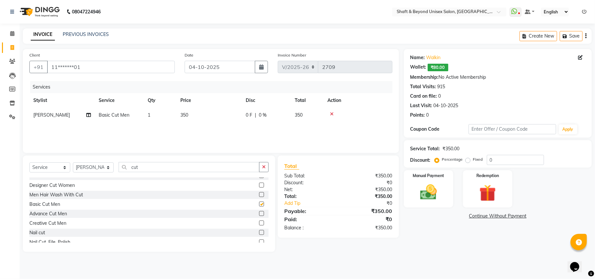
checkbox input "false"
click at [258, 120] on td "0 F | 0 %" at bounding box center [266, 115] width 49 height 15
select select "66753"
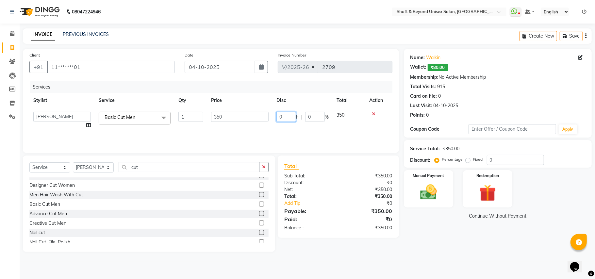
click at [282, 117] on input "0" at bounding box center [286, 117] width 20 height 10
type input "100"
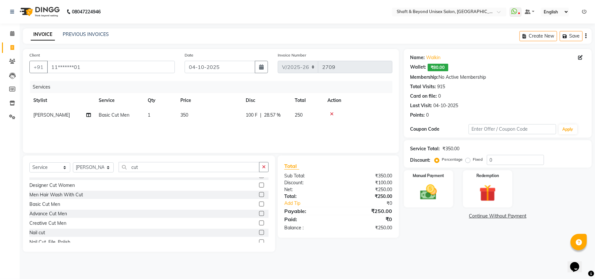
click at [282, 124] on div "Services Stylist Service Qty Price Disc Total Action [PERSON_NAME] Basic Cut Me…" at bounding box center [210, 113] width 363 height 65
click at [423, 192] on img at bounding box center [428, 192] width 28 height 20
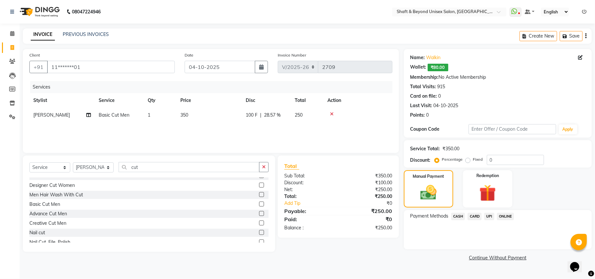
click at [459, 218] on span "CASH" at bounding box center [458, 217] width 14 height 8
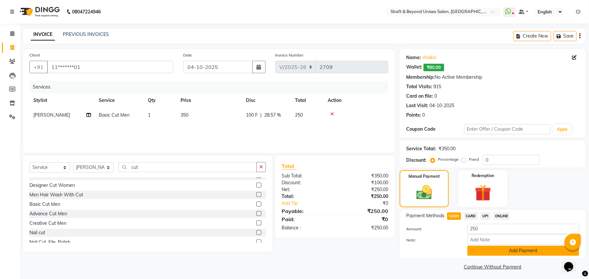
click at [484, 250] on button "Add Payment" at bounding box center [523, 251] width 112 height 10
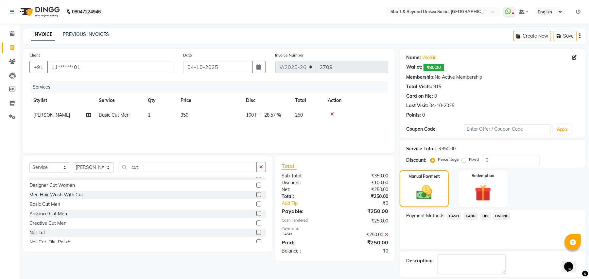
scroll to position [30, 0]
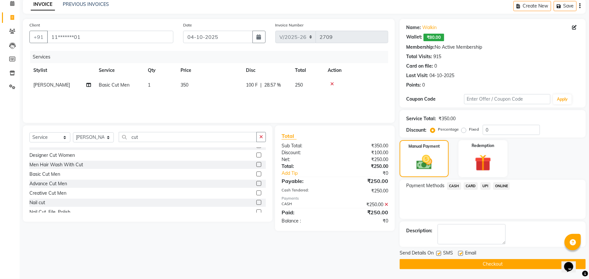
click at [484, 261] on button "Checkout" at bounding box center [492, 264] width 186 height 10
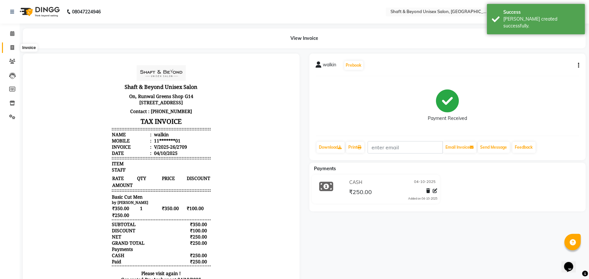
click at [12, 46] on icon at bounding box center [12, 47] width 4 height 5
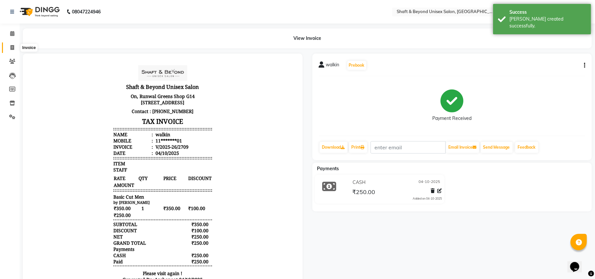
select select "service"
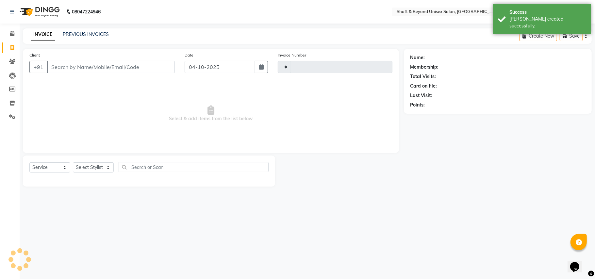
type input "2710"
select select "3878"
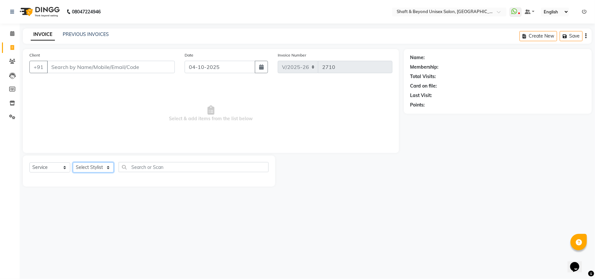
click at [84, 165] on select "Select Stylist Archana [PERSON_NAME] [PERSON_NAME] [PERSON_NAME] [PERSON_NAME] …" at bounding box center [93, 167] width 41 height 10
select select "34090"
click at [73, 162] on select "Select Stylist Archana [PERSON_NAME] [PERSON_NAME] [PERSON_NAME] [PERSON_NAME] …" at bounding box center [93, 167] width 41 height 10
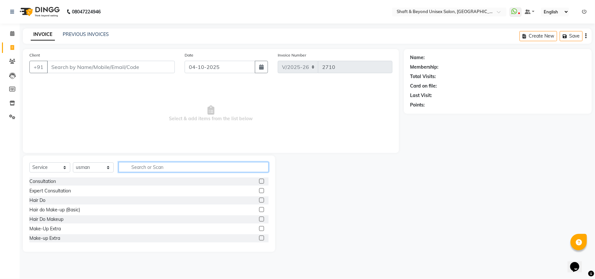
click at [152, 165] on input "text" at bounding box center [194, 167] width 150 height 10
type input "fiber"
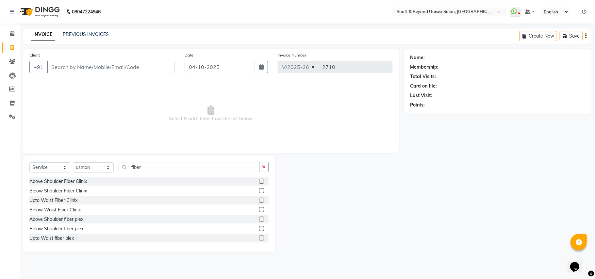
click at [259, 230] on label at bounding box center [261, 228] width 5 height 5
click at [259, 230] on input "checkbox" at bounding box center [261, 229] width 4 height 4
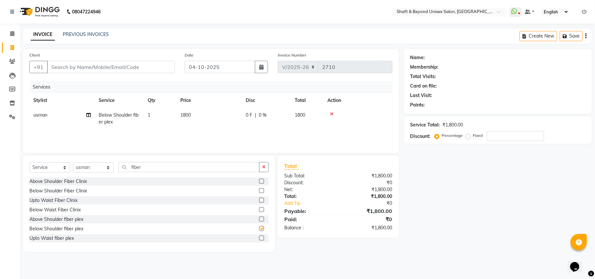
checkbox input "false"
click at [263, 167] on icon "button" at bounding box center [264, 167] width 4 height 5
click at [93, 171] on select "Select Stylist Archana [PERSON_NAME] [PERSON_NAME] [PERSON_NAME] [PERSON_NAME] …" at bounding box center [93, 167] width 41 height 10
select select "40100"
click at [73, 162] on select "Select Stylist Archana [PERSON_NAME] [PERSON_NAME] [PERSON_NAME] [PERSON_NAME] …" at bounding box center [93, 167] width 41 height 10
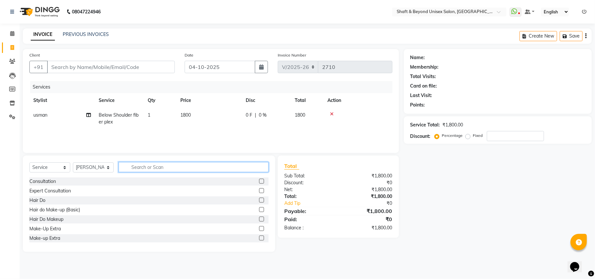
click at [157, 166] on input "text" at bounding box center [194, 167] width 150 height 10
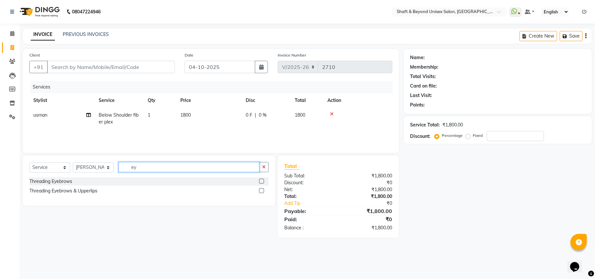
type input "ey"
click at [260, 182] on label at bounding box center [261, 181] width 5 height 5
click at [260, 182] on input "checkbox" at bounding box center [261, 181] width 4 height 4
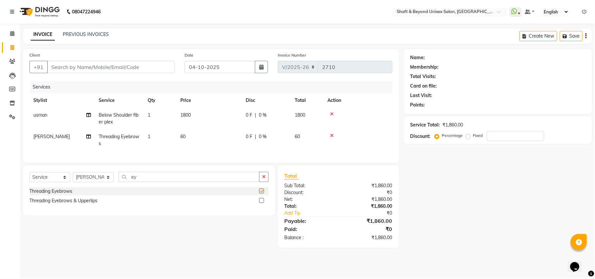
checkbox input "false"
click at [263, 179] on icon "button" at bounding box center [264, 177] width 4 height 5
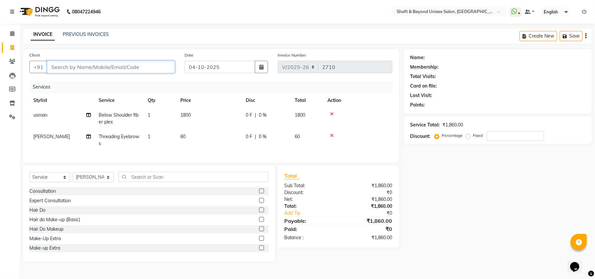
click at [117, 64] on input "Client" at bounding box center [111, 67] width 128 height 12
type input "8"
type input "0"
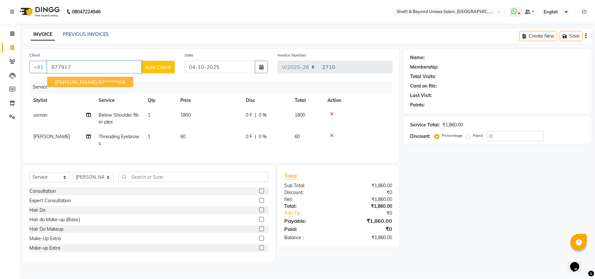
click at [103, 84] on ngb-highlight "87******09" at bounding box center [111, 82] width 27 height 7
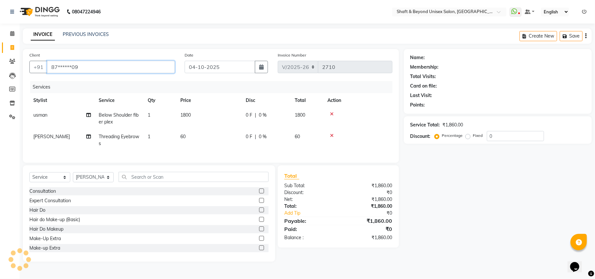
type input "87******09"
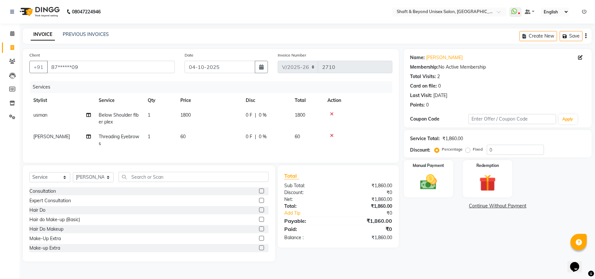
click at [330, 134] on icon at bounding box center [332, 135] width 4 height 5
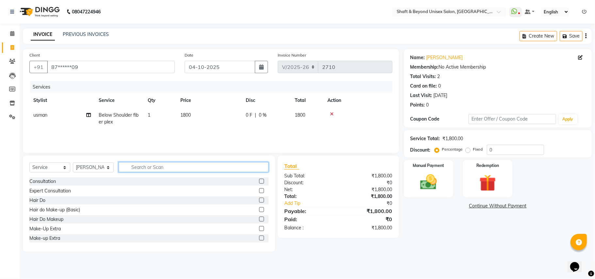
click at [206, 165] on input "text" at bounding box center [194, 167] width 150 height 10
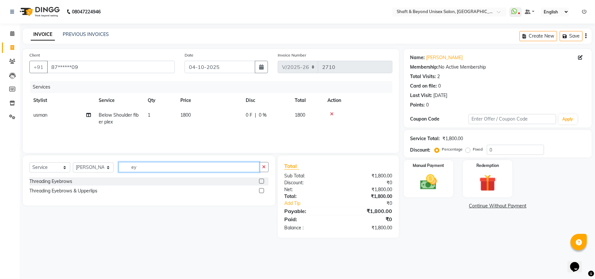
type input "ey"
click at [263, 192] on label at bounding box center [261, 190] width 5 height 5
click at [263, 192] on input "checkbox" at bounding box center [261, 191] width 4 height 4
checkbox input "true"
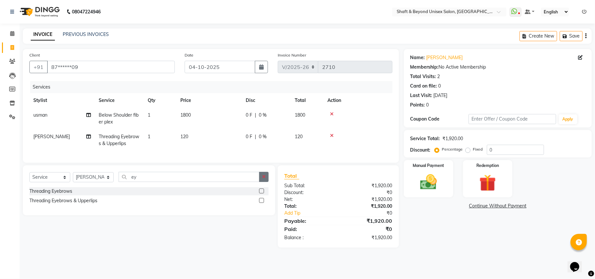
click at [267, 182] on button "button" at bounding box center [263, 177] width 9 height 10
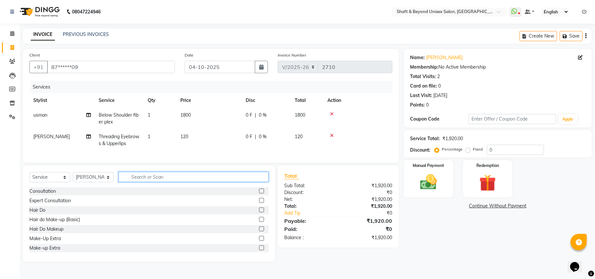
click at [253, 182] on input "text" at bounding box center [194, 177] width 150 height 10
type input "fore"
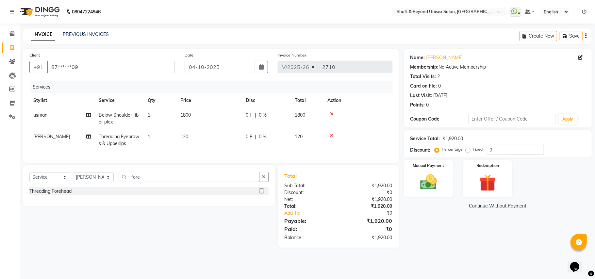
click at [263, 193] on label at bounding box center [261, 191] width 5 height 5
click at [263, 193] on input "checkbox" at bounding box center [261, 191] width 4 height 4
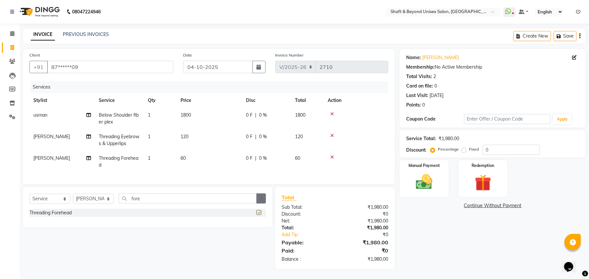
checkbox input "false"
click at [260, 201] on icon "button" at bounding box center [261, 198] width 4 height 5
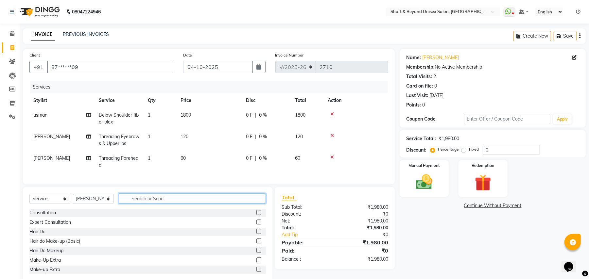
click at [254, 204] on input "text" at bounding box center [192, 198] width 147 height 10
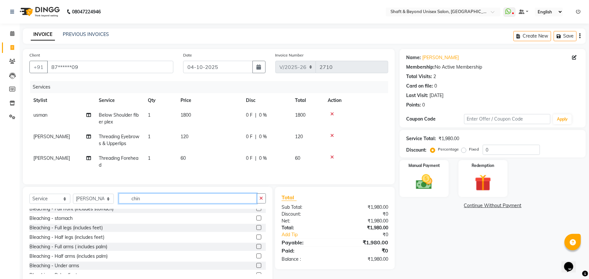
scroll to position [87, 0]
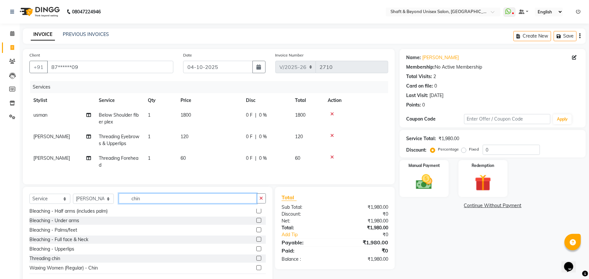
type input "chin"
click at [256, 261] on label at bounding box center [258, 258] width 5 height 5
click at [256, 261] on input "checkbox" at bounding box center [258, 259] width 4 height 4
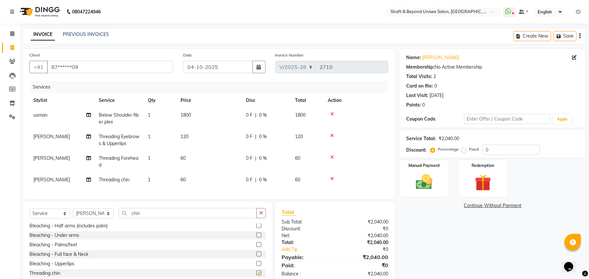
checkbox input "false"
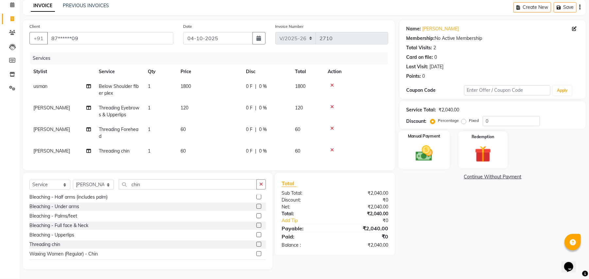
click at [433, 150] on img at bounding box center [424, 153] width 28 height 20
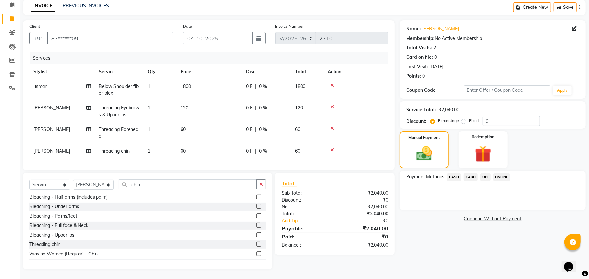
click at [455, 174] on span "CASH" at bounding box center [454, 178] width 14 height 8
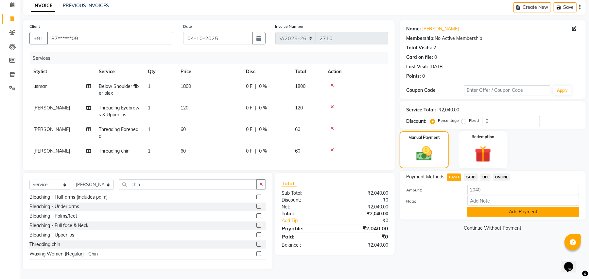
click at [503, 207] on button "Add Payment" at bounding box center [523, 212] width 112 height 10
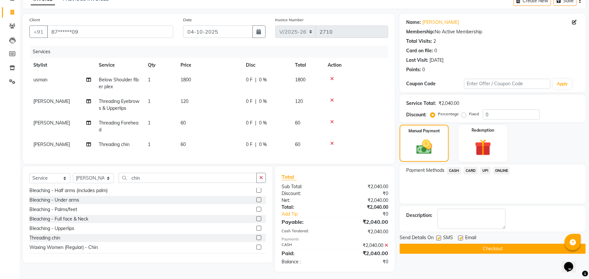
click at [386, 248] on icon at bounding box center [386, 245] width 4 height 5
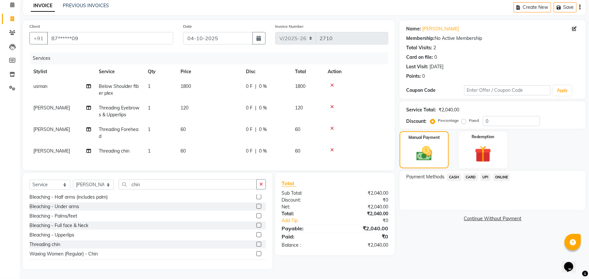
click at [452, 174] on span "CASH" at bounding box center [454, 178] width 14 height 8
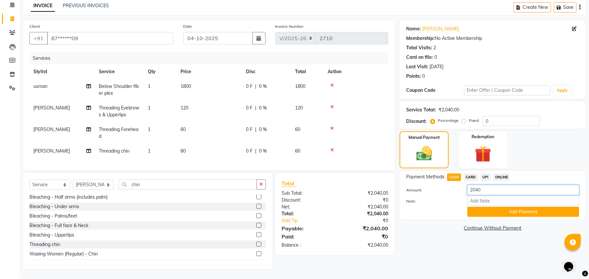
click at [483, 185] on input "2040" at bounding box center [523, 190] width 112 height 10
type input "2000"
click at [496, 207] on button "Add Payment" at bounding box center [523, 212] width 112 height 10
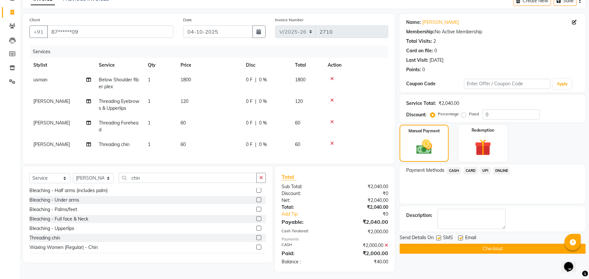
click at [485, 171] on span "UPI" at bounding box center [485, 171] width 10 height 8
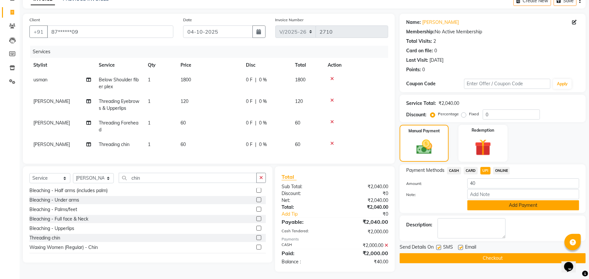
click at [487, 203] on button "Add Payment" at bounding box center [523, 205] width 112 height 10
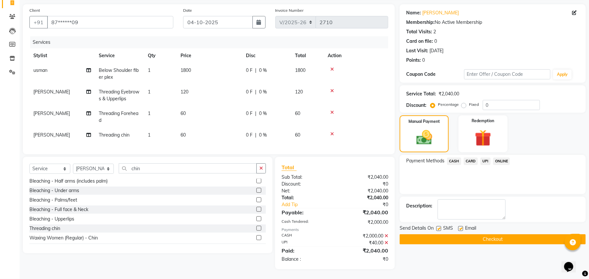
scroll to position [51, 0]
click at [475, 234] on button "Checkout" at bounding box center [492, 239] width 186 height 10
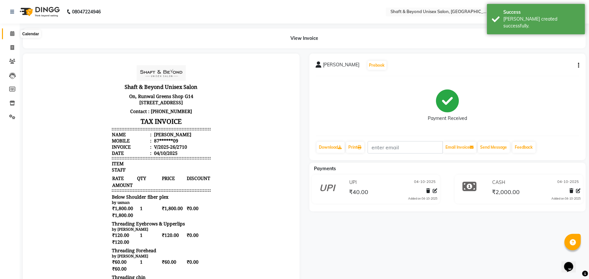
click at [11, 33] on icon at bounding box center [12, 33] width 4 height 5
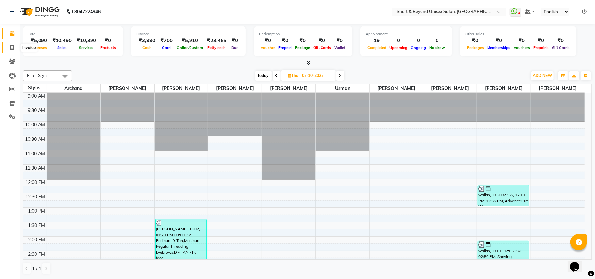
click at [11, 46] on icon at bounding box center [12, 47] width 4 height 5
select select "service"
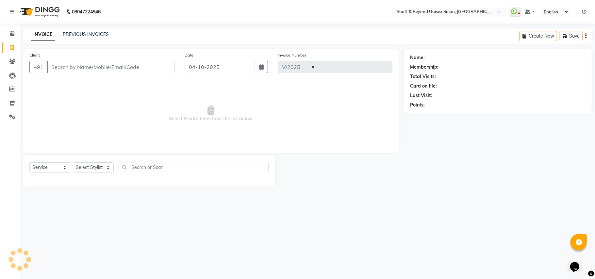
select select "3878"
type input "2711"
click at [79, 165] on select "Select Stylist Archana [PERSON_NAME] [PERSON_NAME] [PERSON_NAME] [PERSON_NAME] …" at bounding box center [93, 167] width 41 height 10
select select "19079"
click at [73, 162] on select "Select Stylist Archana [PERSON_NAME] [PERSON_NAME] [PERSON_NAME] [PERSON_NAME] …" at bounding box center [93, 167] width 41 height 10
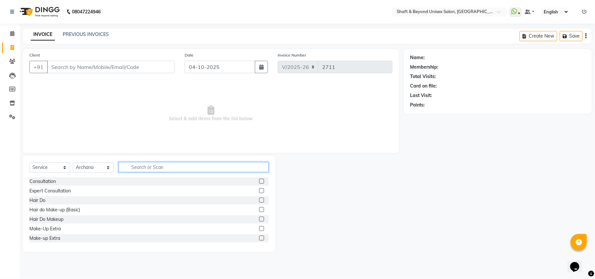
click at [135, 167] on input "text" at bounding box center [194, 167] width 150 height 10
click at [151, 167] on input "text" at bounding box center [194, 167] width 150 height 10
click at [133, 166] on input "text" at bounding box center [194, 167] width 150 height 10
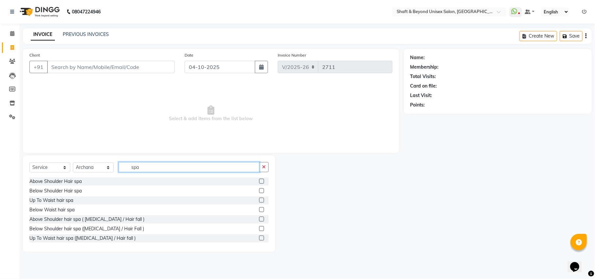
type input "spa"
click at [259, 199] on label at bounding box center [261, 200] width 5 height 5
click at [259, 199] on input "checkbox" at bounding box center [261, 200] width 4 height 4
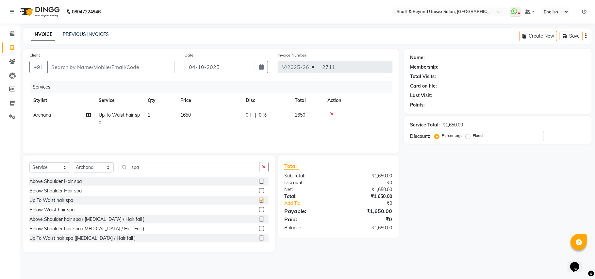
checkbox input "false"
click at [259, 208] on label at bounding box center [261, 209] width 5 height 5
click at [259, 208] on input "checkbox" at bounding box center [261, 210] width 4 height 4
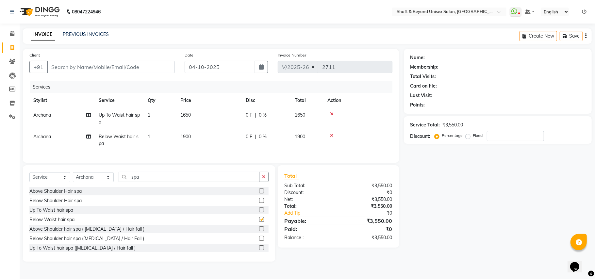
checkbox input "false"
click at [491, 137] on input "number" at bounding box center [515, 136] width 57 height 10
type input "10"
click at [295, 146] on td "1710" at bounding box center [307, 140] width 33 height 22
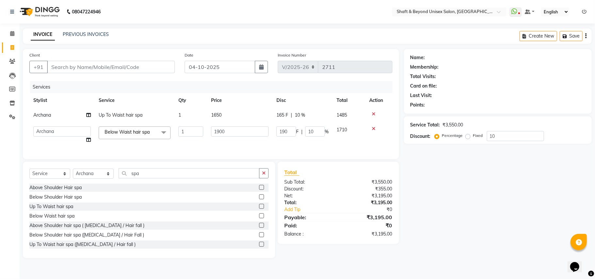
click at [373, 112] on icon at bounding box center [374, 114] width 4 height 5
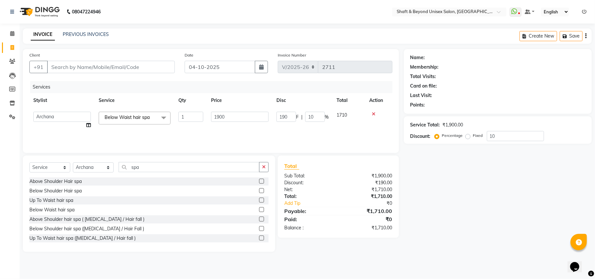
click at [373, 115] on icon at bounding box center [374, 114] width 4 height 5
